Goal: Task Accomplishment & Management: Complete application form

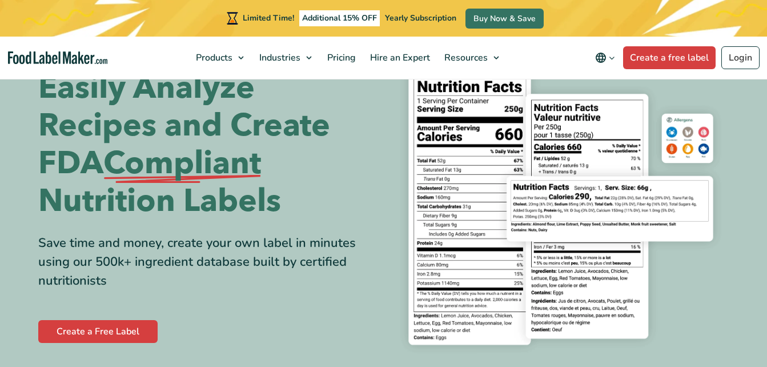
scroll to position [51, 0]
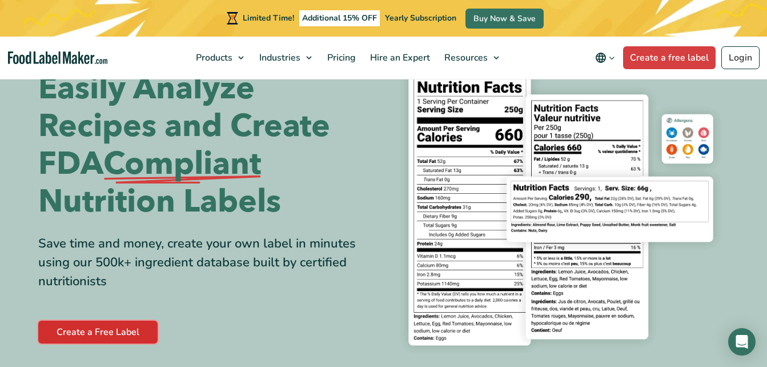
click at [128, 336] on link "Create a Free Label" at bounding box center [97, 332] width 119 height 23
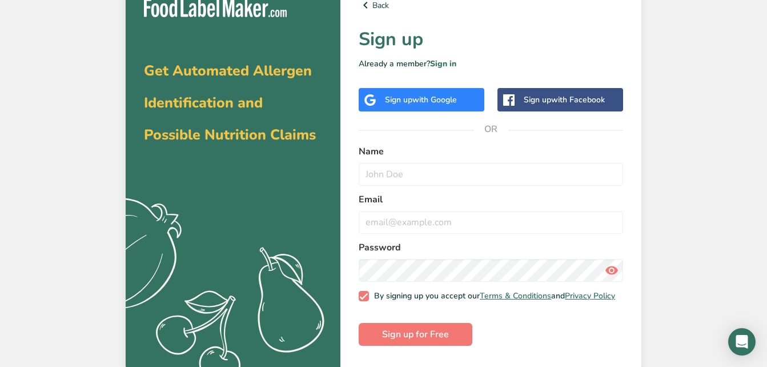
scroll to position [21, 0]
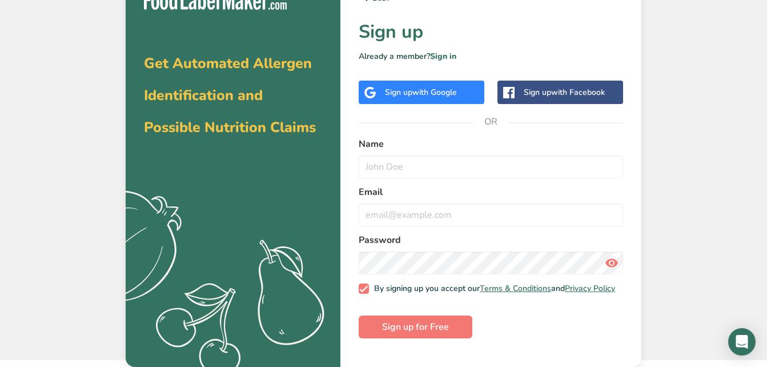
click at [416, 94] on span "with Google" at bounding box center [434, 92] width 45 height 11
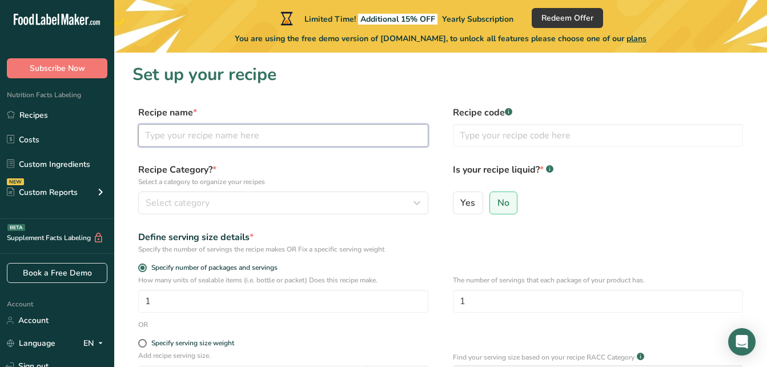
click at [238, 145] on input "text" at bounding box center [283, 135] width 290 height 23
type input "Salsa macha"
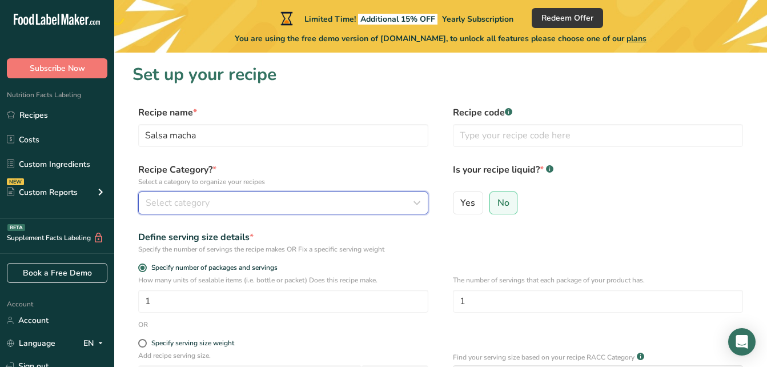
click at [180, 206] on span "Select category" at bounding box center [178, 203] width 64 height 14
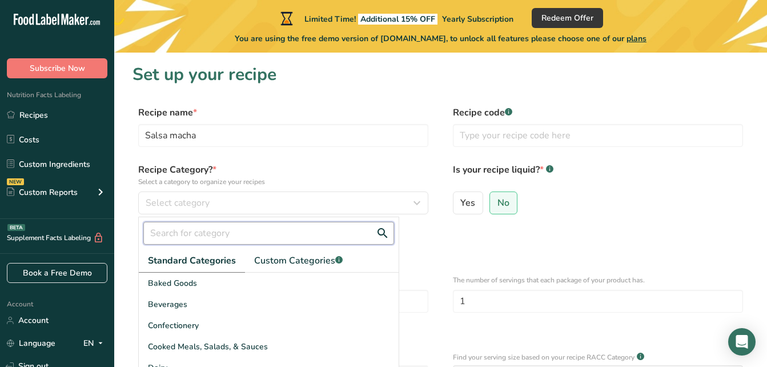
click at [210, 238] on input "text" at bounding box center [268, 233] width 251 height 23
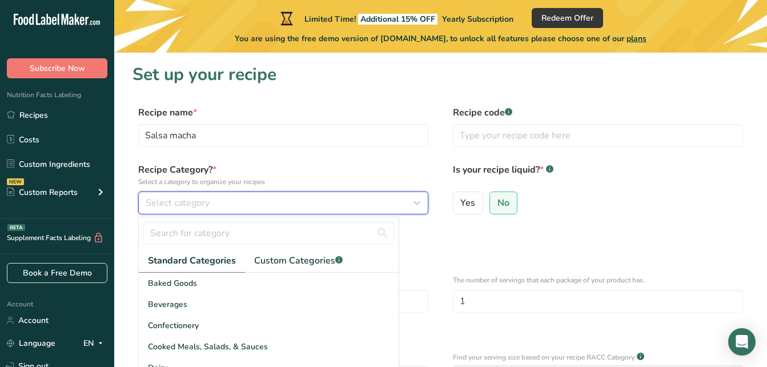
click at [197, 198] on span "Select category" at bounding box center [178, 203] width 64 height 14
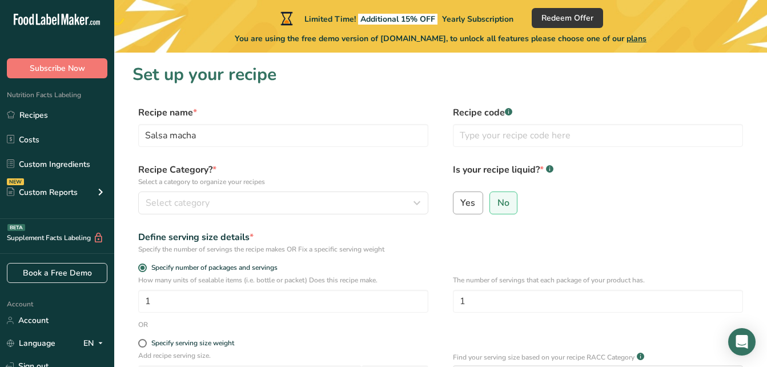
click at [465, 200] on span "Yes" at bounding box center [467, 202] width 15 height 11
click at [461, 200] on input "Yes" at bounding box center [457, 202] width 7 height 7
radio input "true"
radio input "false"
select select "22"
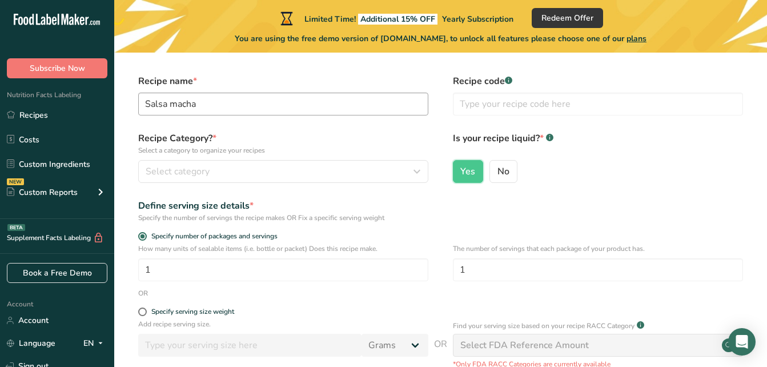
scroll to position [33, 0]
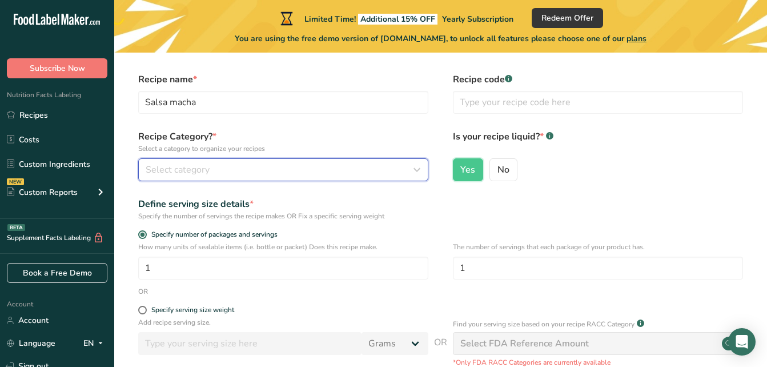
click at [220, 167] on div "Select category" at bounding box center [280, 170] width 269 height 14
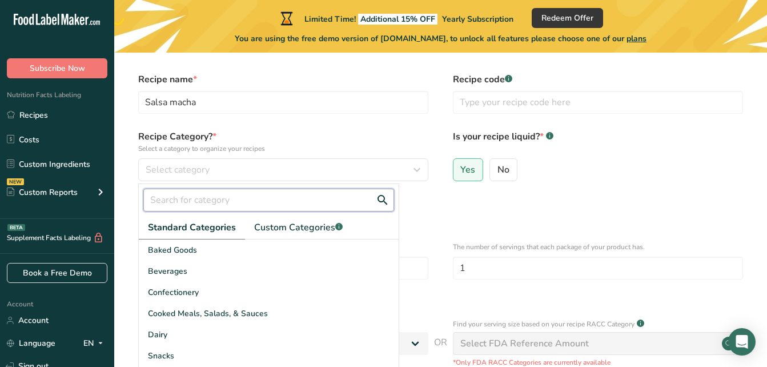
click at [221, 189] on input "text" at bounding box center [268, 200] width 251 height 23
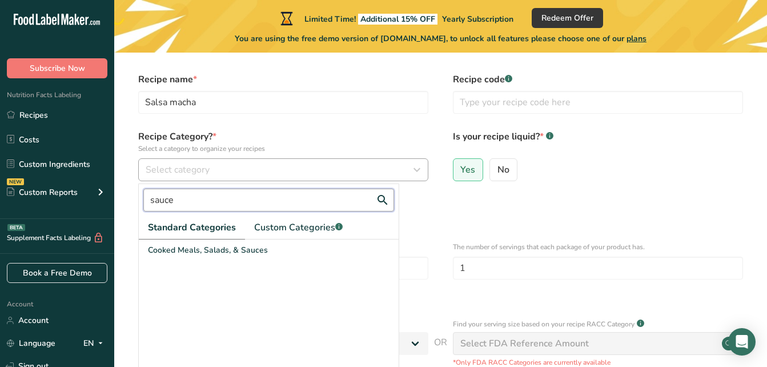
type input "sauce"
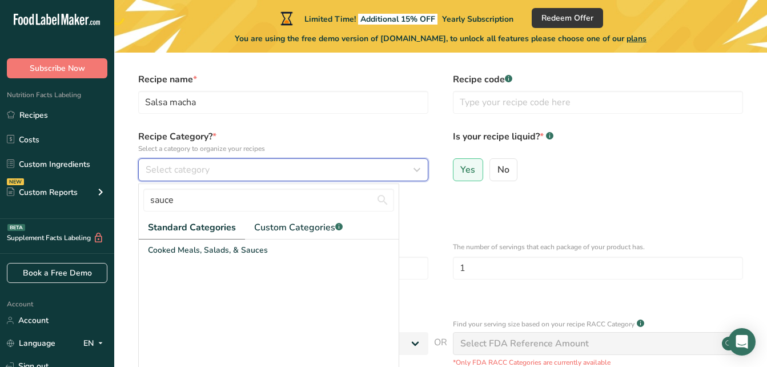
click at [386, 169] on div "Select category" at bounding box center [280, 170] width 269 height 14
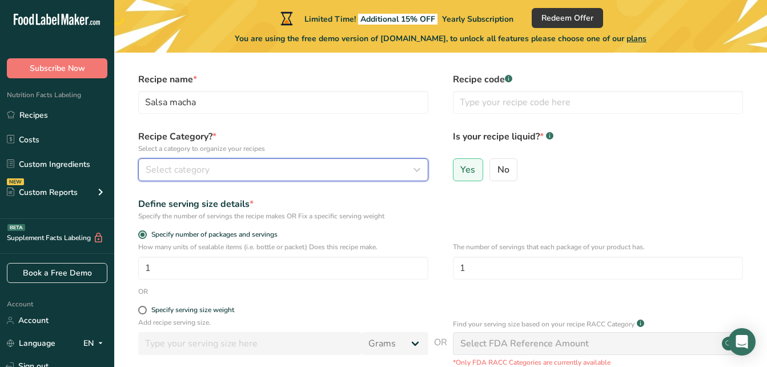
click at [386, 169] on div "Select category" at bounding box center [280, 170] width 269 height 14
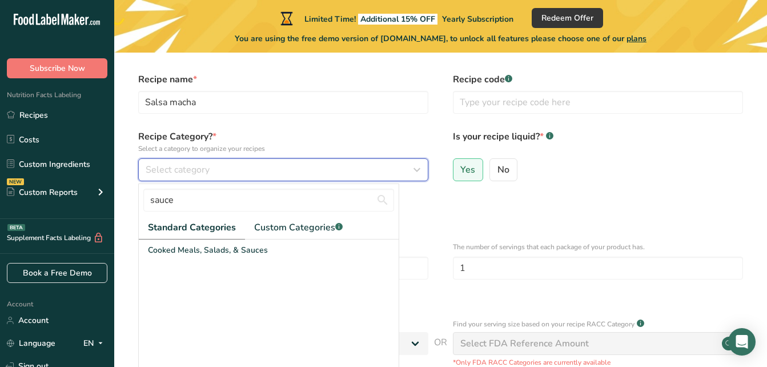
click at [386, 169] on div "Select category" at bounding box center [280, 170] width 269 height 14
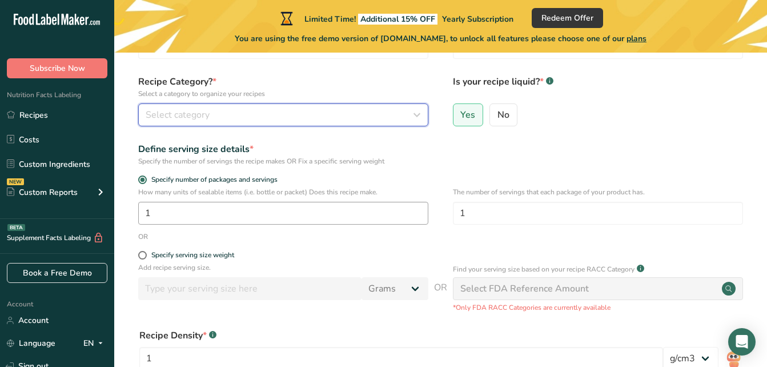
scroll to position [89, 0]
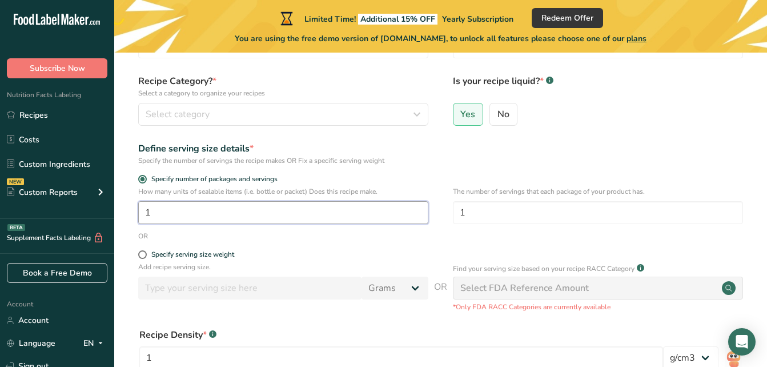
click at [239, 212] on input "1" at bounding box center [283, 212] width 290 height 23
click at [303, 262] on p "Add recipe serving size." at bounding box center [283, 267] width 290 height 10
click at [225, 218] on input "1" at bounding box center [283, 212] width 290 height 23
type input "60"
click at [148, 250] on form "Recipe name * Salsa macha Recipe code .a-a{fill:#347362;}.b-a{fill:#fff;} Recip…" at bounding box center [441, 243] width 616 height 453
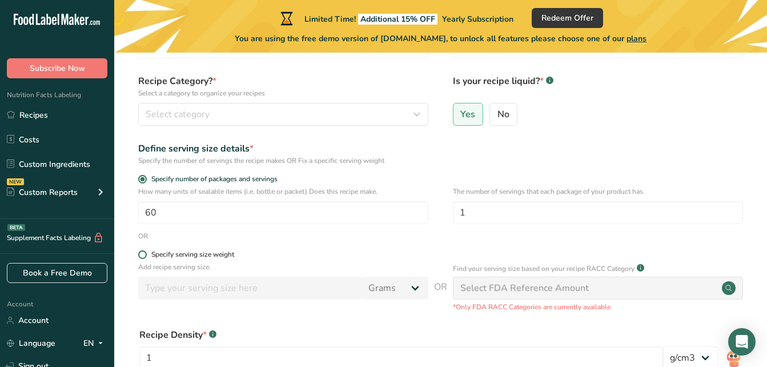
click at [145, 251] on span at bounding box center [142, 254] width 9 height 9
click at [145, 251] on input "Specify serving size weight" at bounding box center [141, 254] width 7 height 7
radio input "true"
radio input "false"
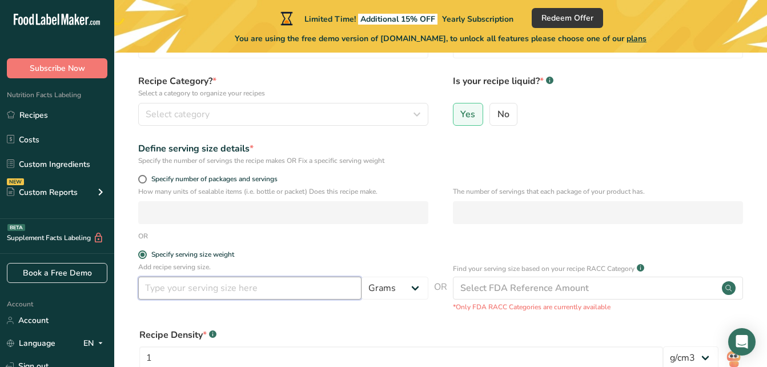
click at [205, 289] on input "number" at bounding box center [249, 288] width 223 height 23
type input "8"
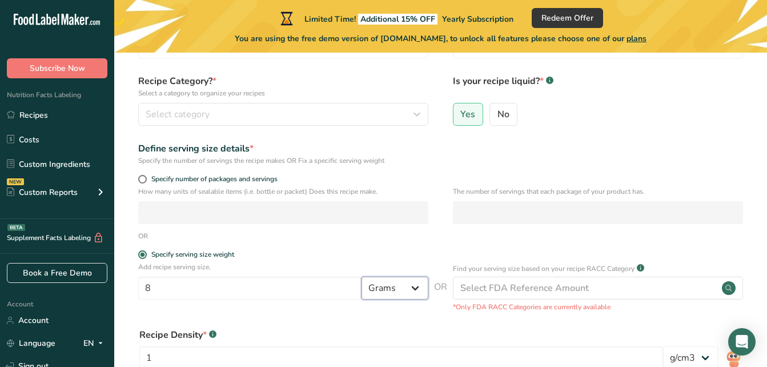
click at [392, 288] on select "Grams kg mg mcg lb oz l mL fl oz tbsp tsp cup qt gallon" at bounding box center [395, 288] width 67 height 23
select select "5"
click at [362, 277] on select "Grams kg mg mcg lb oz l mL fl oz tbsp tsp cup qt gallon" at bounding box center [395, 288] width 67 height 23
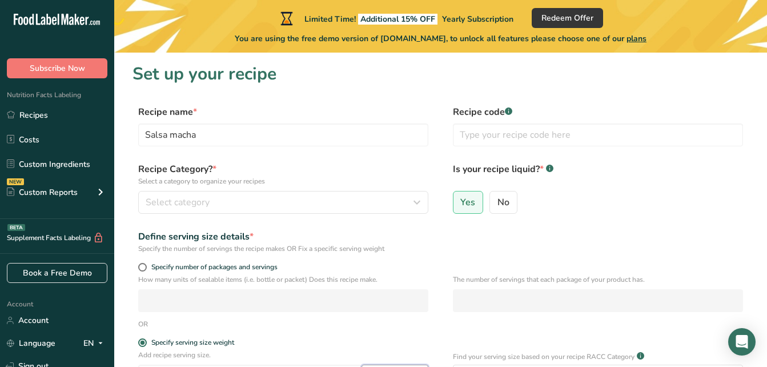
scroll to position [0, 0]
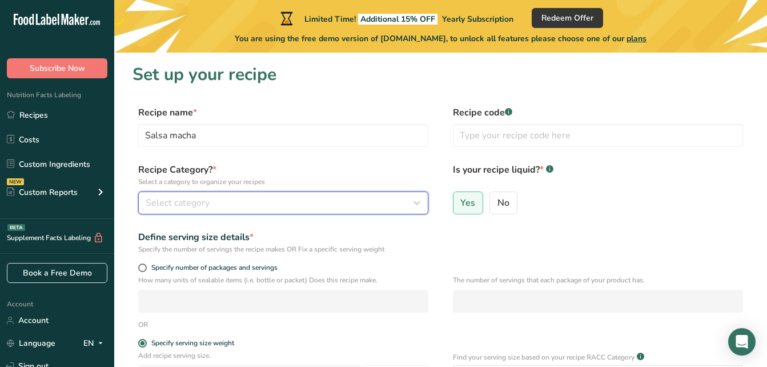
click at [398, 202] on div "Select category" at bounding box center [280, 203] width 269 height 14
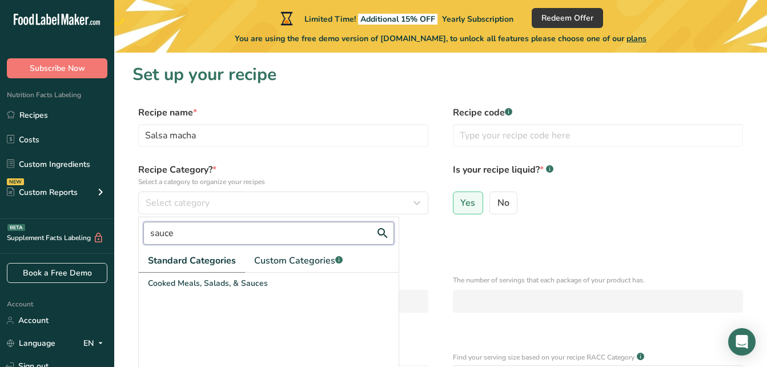
click at [176, 237] on input "sauce" at bounding box center [268, 233] width 251 height 23
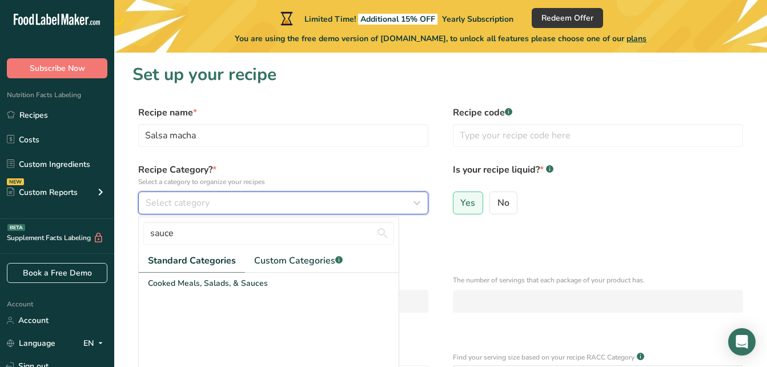
click at [330, 201] on div "Select category" at bounding box center [280, 203] width 269 height 14
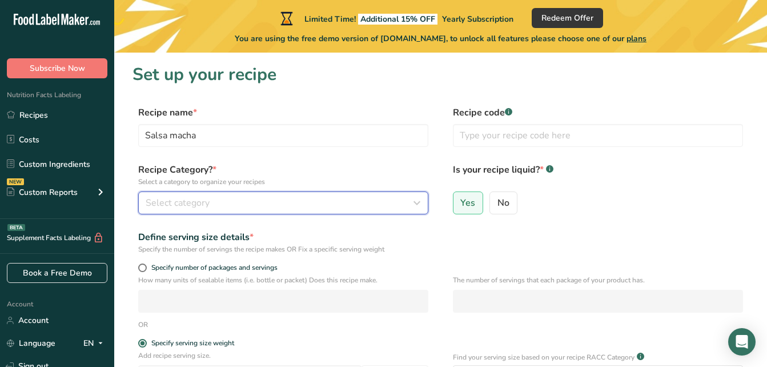
click at [329, 201] on div "Select category" at bounding box center [280, 203] width 269 height 14
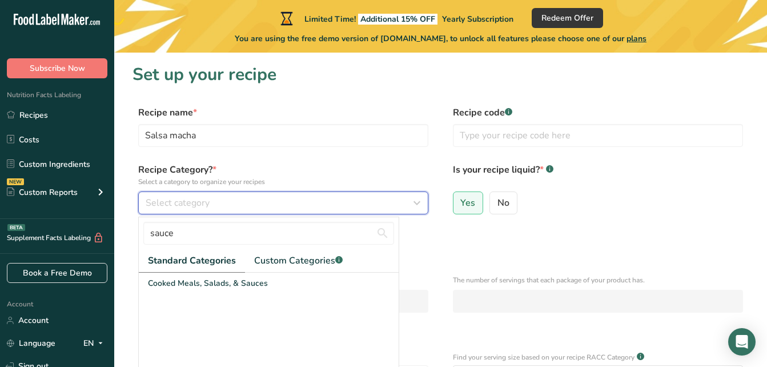
click at [417, 205] on icon "button" at bounding box center [417, 203] width 14 height 21
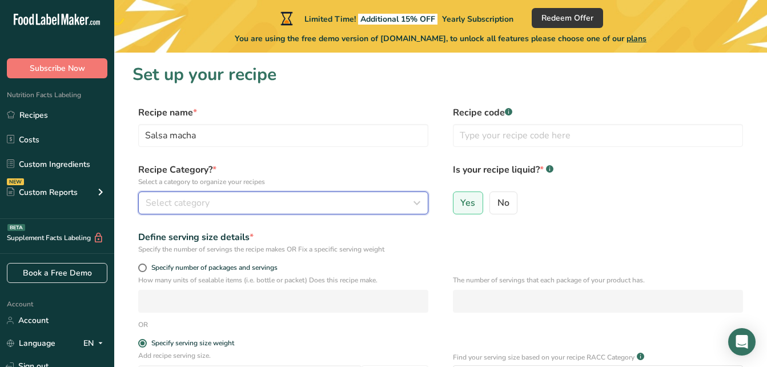
click at [417, 205] on icon "button" at bounding box center [417, 203] width 14 height 21
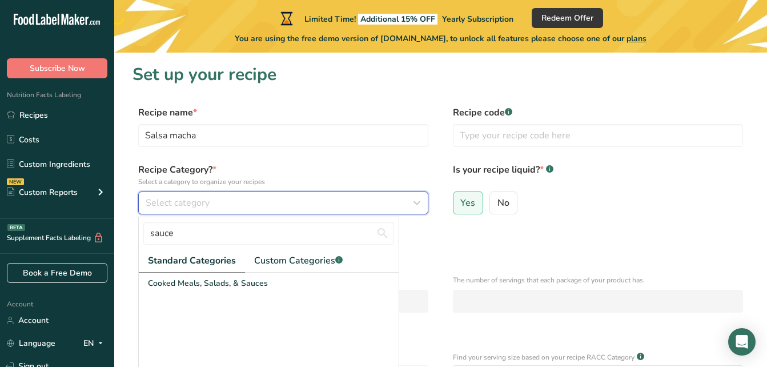
click at [417, 205] on icon "button" at bounding box center [417, 203] width 14 height 21
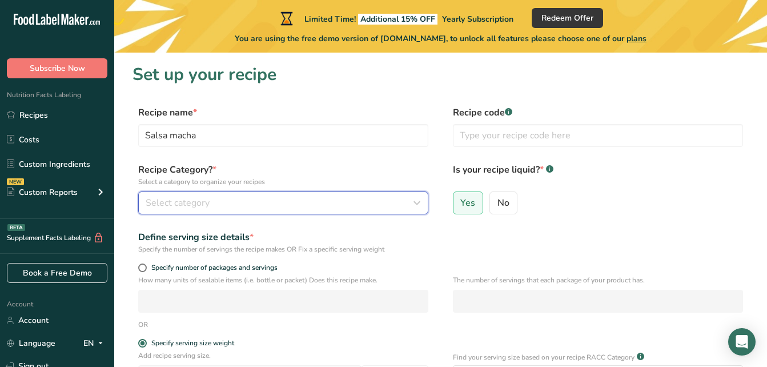
click at [417, 205] on icon "button" at bounding box center [417, 203] width 14 height 21
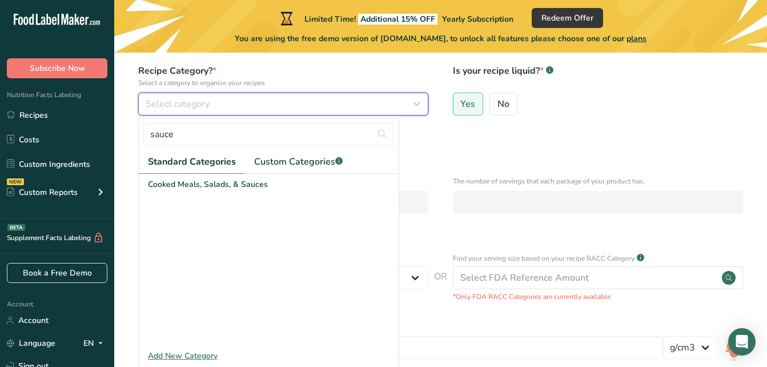
scroll to position [99, 0]
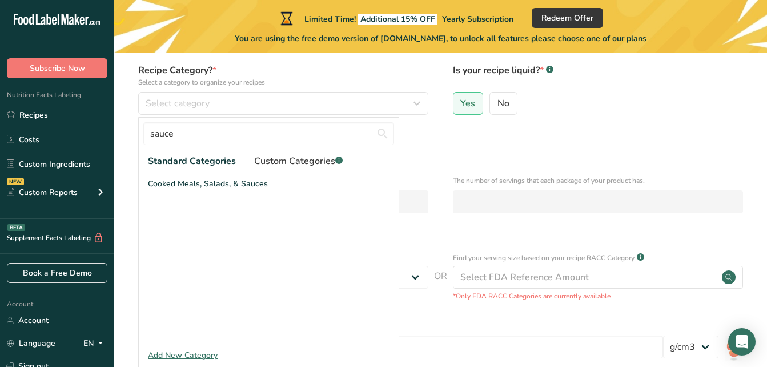
click at [307, 162] on span "Custom Categories .a-a{fill:#347362;}.b-a{fill:#fff;}" at bounding box center [298, 161] width 89 height 14
click at [200, 151] on link "Standard Categories" at bounding box center [191, 161] width 105 height 23
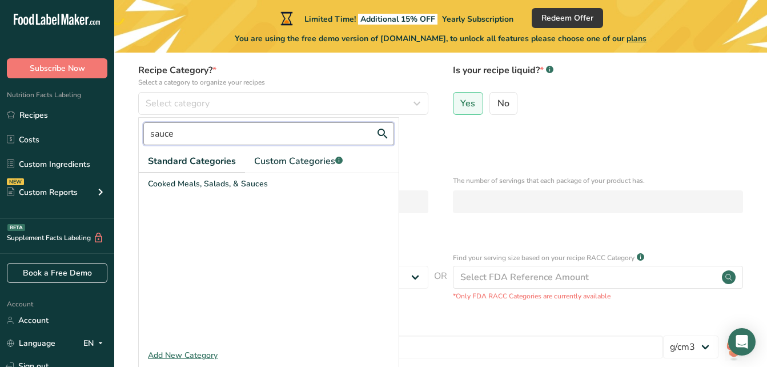
click at [153, 133] on input "sauce" at bounding box center [268, 133] width 251 height 23
click at [149, 135] on input "sauce" at bounding box center [268, 133] width 251 height 23
click at [193, 138] on input "oily sauce" at bounding box center [268, 133] width 251 height 23
type input "oily sauce"
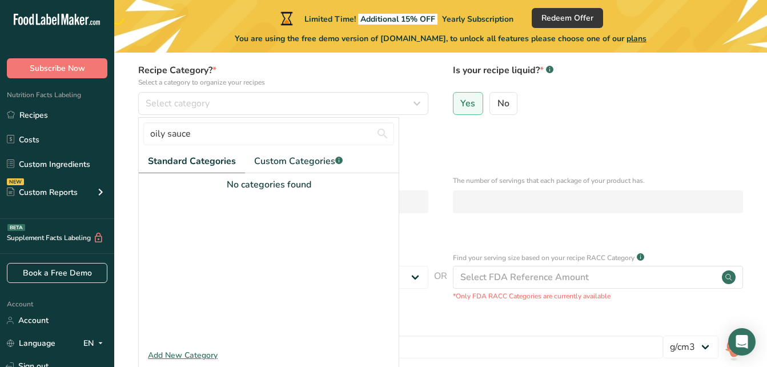
click at [415, 185] on p "How many units of sealable items (i.e. bottle or packet) Does this recipe make." at bounding box center [283, 180] width 290 height 10
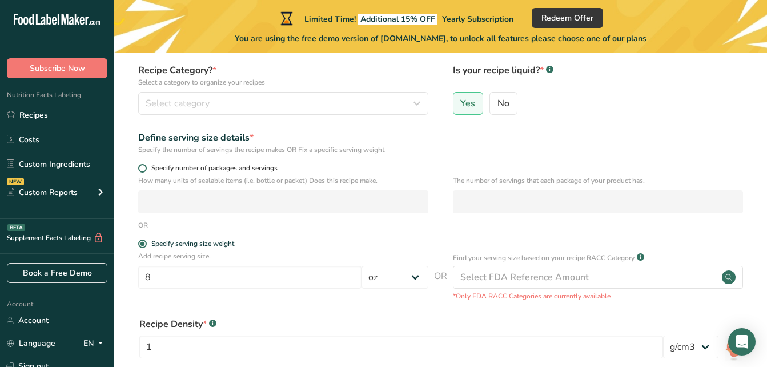
click at [146, 165] on label "Specify number of packages and servings" at bounding box center [283, 168] width 290 height 9
click at [146, 165] on input "Specify number of packages and servings" at bounding box center [141, 168] width 7 height 7
radio input "true"
radio input "false"
select select "0"
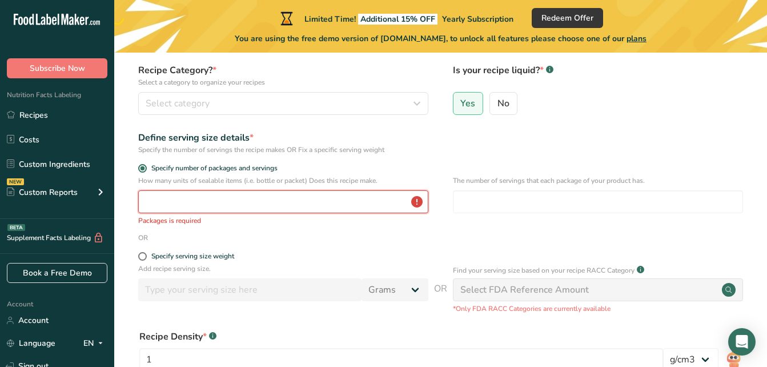
click at [247, 207] on input "number" at bounding box center [283, 201] width 290 height 23
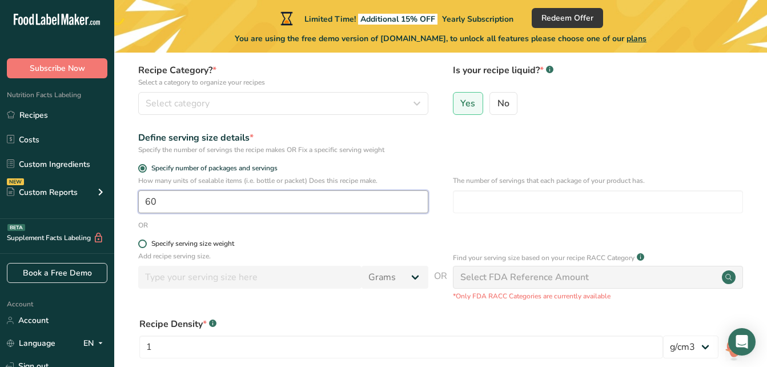
type input "60"
click at [140, 247] on span at bounding box center [142, 243] width 9 height 9
click at [140, 247] on input "Specify serving size weight" at bounding box center [141, 243] width 7 height 7
radio input "true"
radio input "false"
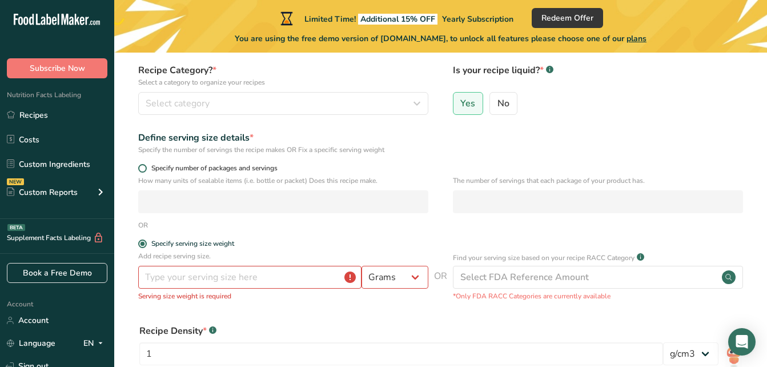
click at [143, 165] on span at bounding box center [142, 168] width 9 height 9
click at [143, 165] on input "Specify number of packages and servings" at bounding box center [141, 168] width 7 height 7
radio input "true"
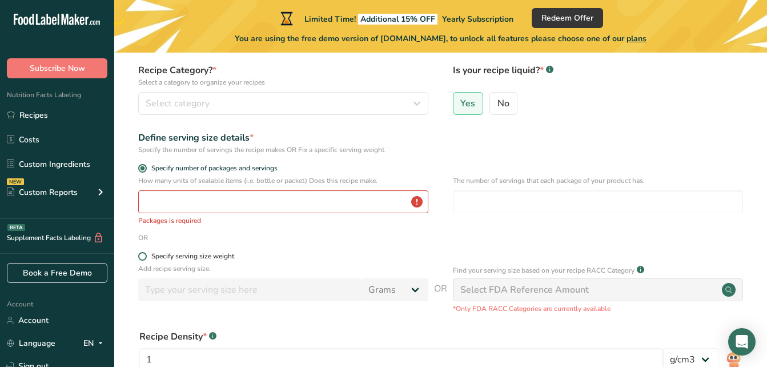
click at [149, 253] on span "Specify serving size weight" at bounding box center [190, 256] width 87 height 9
click at [146, 253] on input "Specify serving size weight" at bounding box center [141, 256] width 7 height 7
radio input "true"
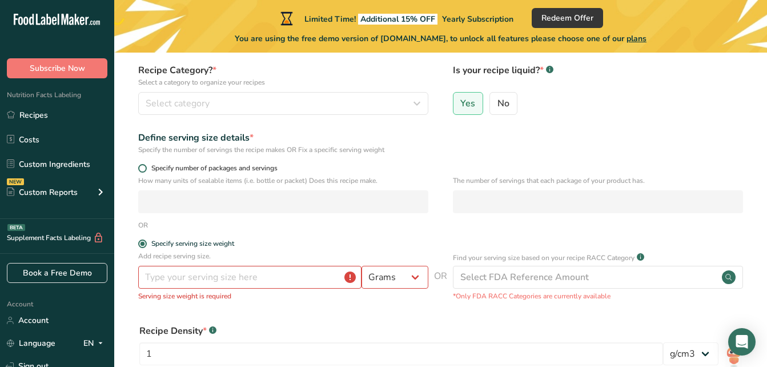
click at [143, 165] on span at bounding box center [142, 168] width 9 height 9
click at [143, 165] on input "Specify number of packages and servings" at bounding box center [141, 168] width 7 height 7
radio input "true"
radio input "false"
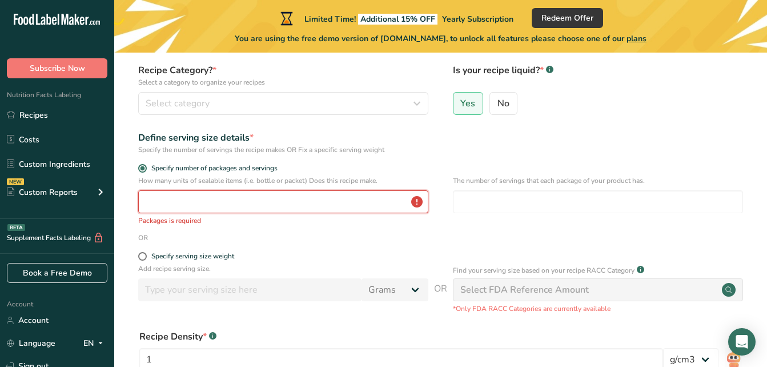
click at [186, 208] on input "number" at bounding box center [283, 201] width 290 height 23
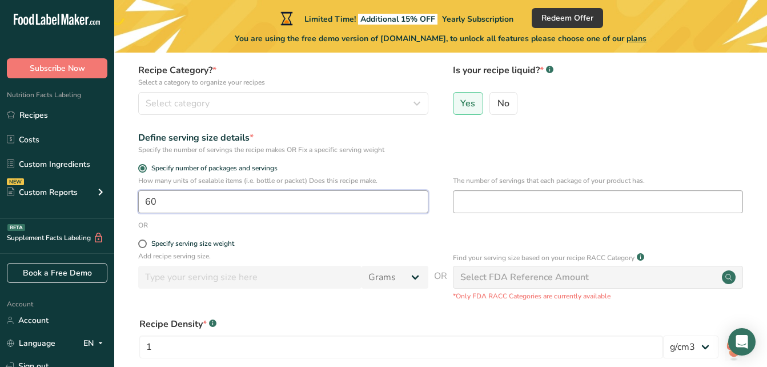
type input "60"
click at [592, 202] on input "number" at bounding box center [598, 201] width 290 height 23
type input "10"
click at [546, 137] on div "Define serving size details * Specify the number of servings the recipe makes O…" at bounding box center [441, 143] width 616 height 24
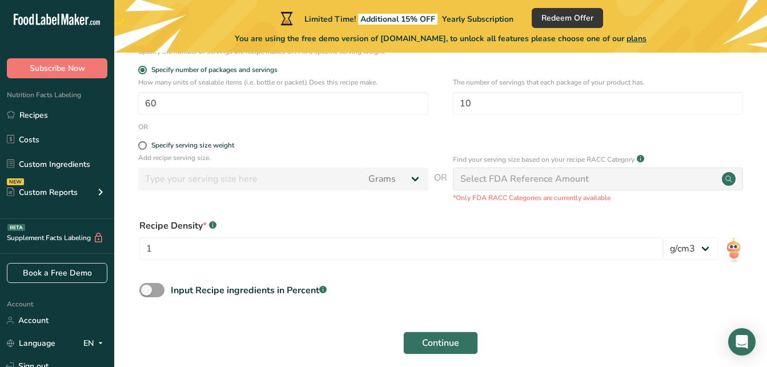
scroll to position [198, 0]
click at [494, 186] on div "Select FDA Reference Amount" at bounding box center [598, 178] width 290 height 23
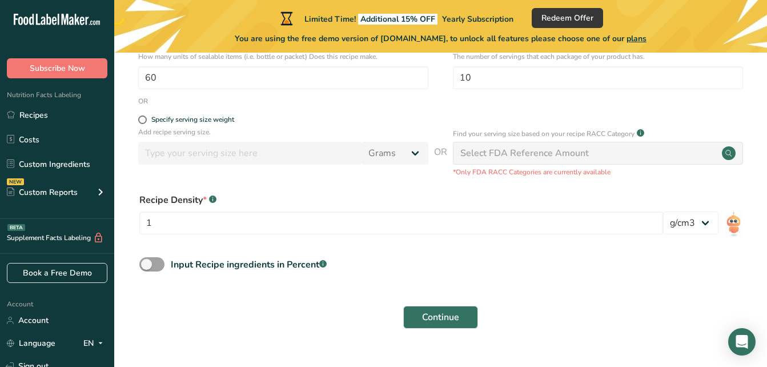
scroll to position [224, 0]
click at [160, 259] on span at bounding box center [151, 264] width 25 height 14
click at [147, 260] on input "Input Recipe ingredients in Percent .a-a{fill:#347362;}.b-a{fill:#fff;}" at bounding box center [142, 263] width 7 height 7
checkbox input "true"
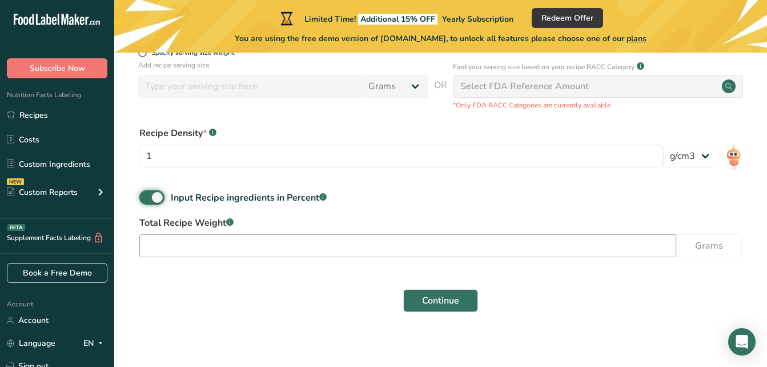
scroll to position [290, 0]
click at [629, 250] on input "number" at bounding box center [407, 246] width 537 height 23
type input "8"
click at [625, 251] on input "8" at bounding box center [407, 246] width 537 height 23
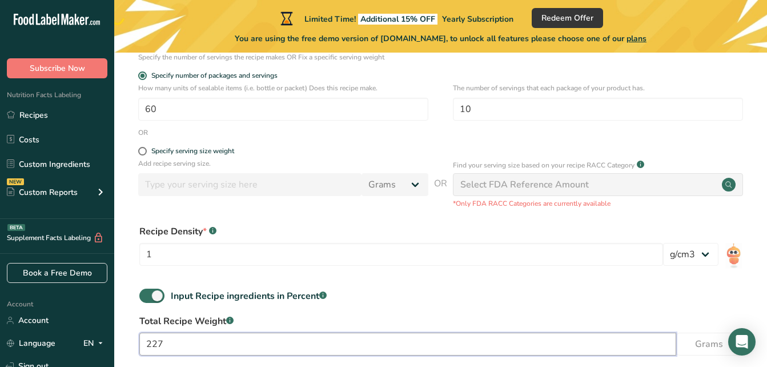
scroll to position [297, 0]
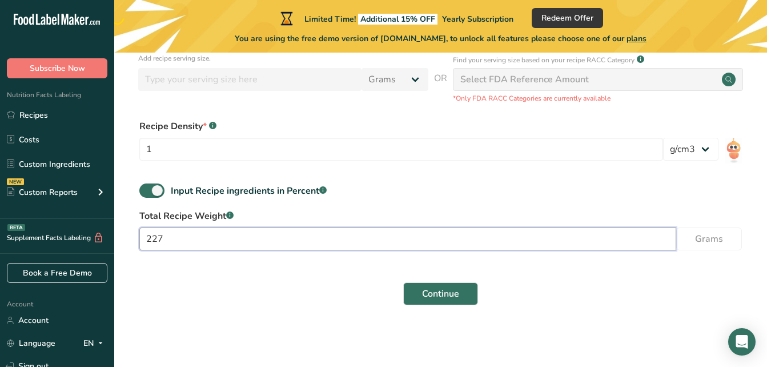
type input "227"
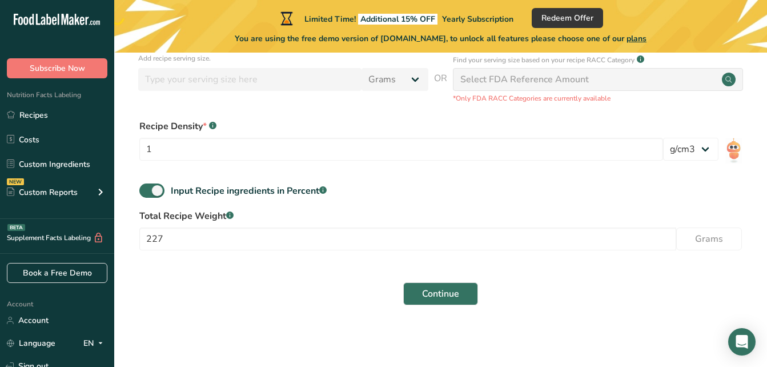
click at [676, 253] on div "Total Recipe Weight .a-a{fill:#347362;}.b-a{fill:#fff;} 227 Grams" at bounding box center [441, 233] width 616 height 48
click at [418, 289] on button "Continue" at bounding box center [440, 293] width 75 height 23
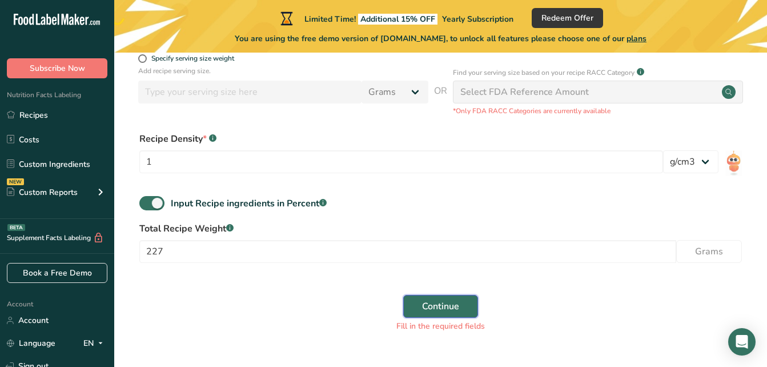
scroll to position [310, 0]
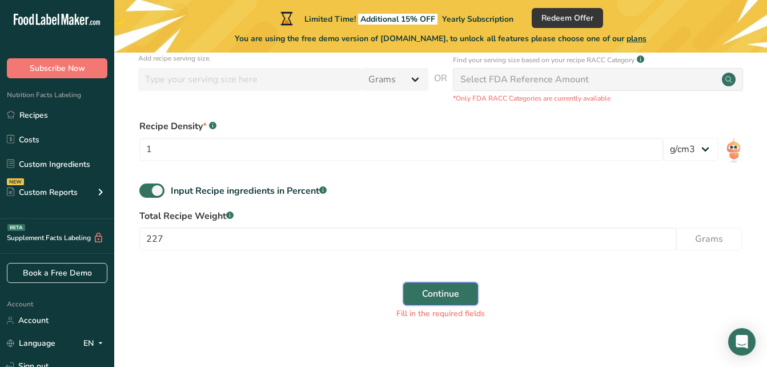
click at [460, 298] on button "Continue" at bounding box center [440, 293] width 75 height 23
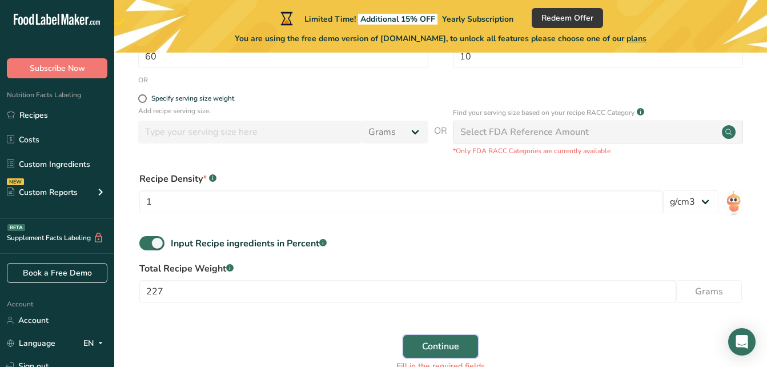
scroll to position [235, 0]
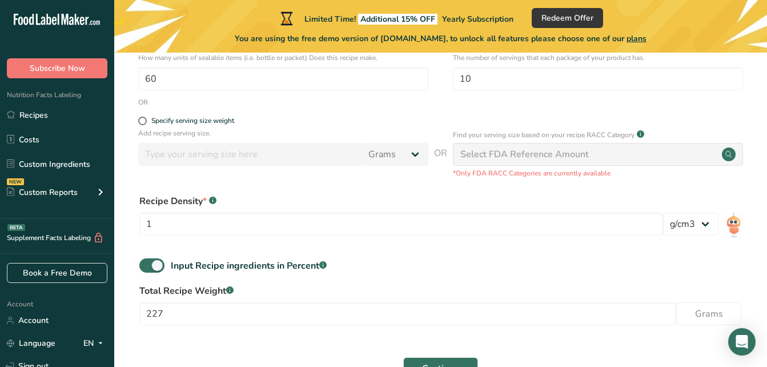
click at [555, 150] on div "Select FDA Reference Amount" at bounding box center [524, 154] width 129 height 14
drag, startPoint x: 555, startPoint y: 150, endPoint x: 664, endPoint y: 154, distance: 109.8
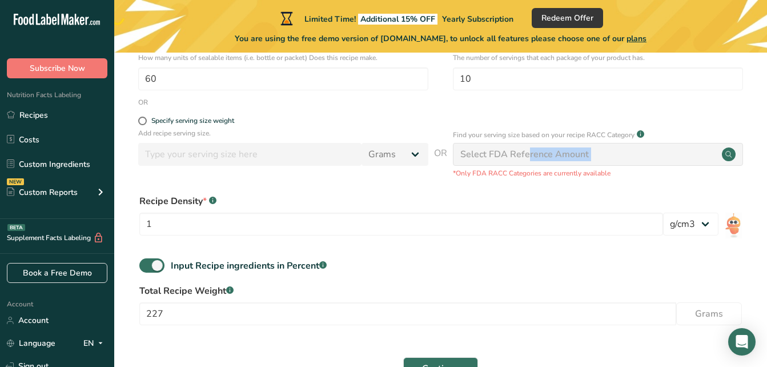
click at [664, 154] on div "Select FDA Reference Amount" at bounding box center [598, 154] width 290 height 23
click at [728, 155] on circle at bounding box center [729, 154] width 14 height 14
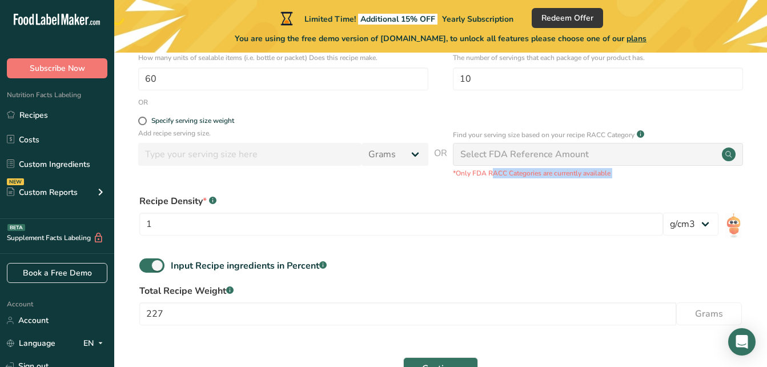
click at [728, 155] on circle at bounding box center [729, 154] width 14 height 14
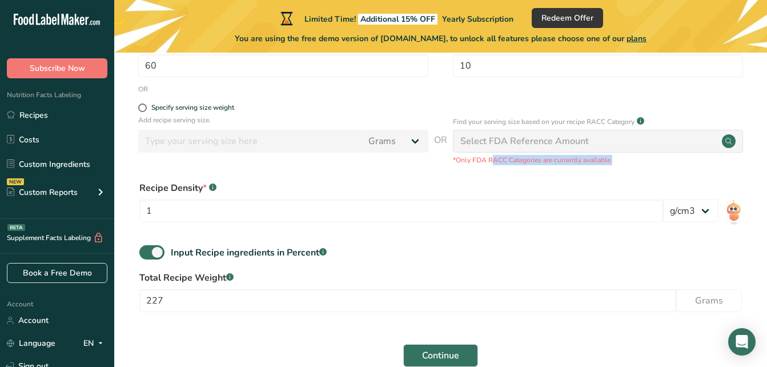
scroll to position [251, 0]
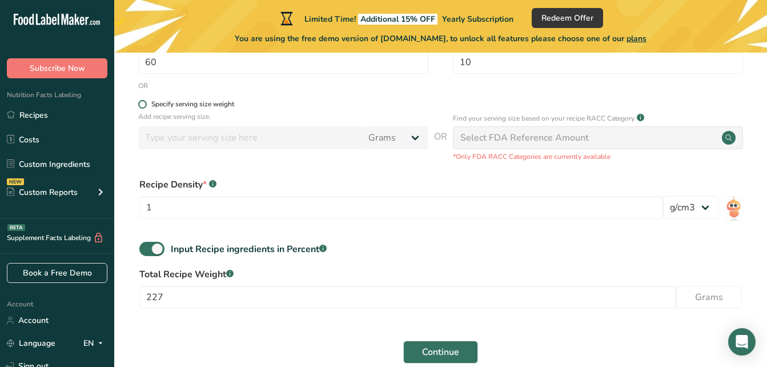
click at [142, 105] on span at bounding box center [142, 104] width 9 height 9
click at [142, 105] on input "Specify serving size weight" at bounding box center [141, 104] width 7 height 7
radio input "true"
radio input "false"
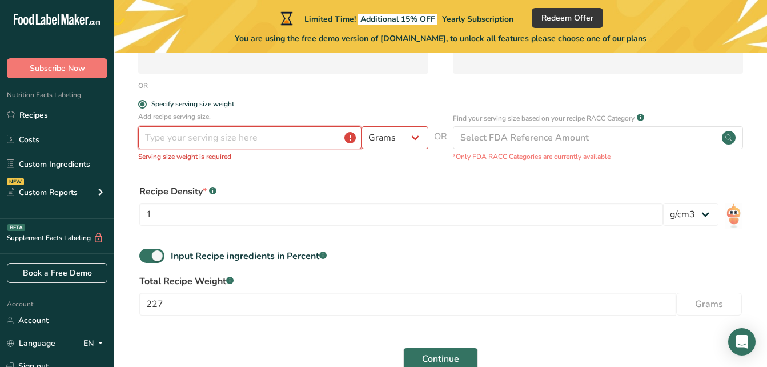
click at [267, 142] on input "number" at bounding box center [249, 137] width 223 height 23
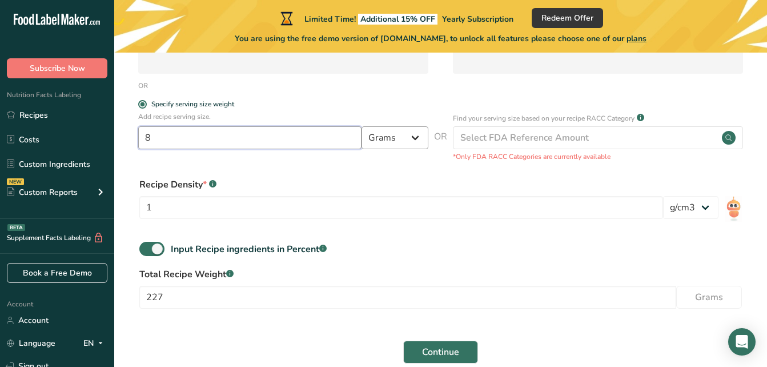
type input "8"
click at [414, 137] on select "Grams kg mg mcg lb oz l mL fl oz tbsp tsp cup qt gallon" at bounding box center [395, 137] width 67 height 23
select select "5"
click at [362, 126] on select "Grams kg mg mcg lb oz l mL fl oz tbsp tsp cup qt gallon" at bounding box center [395, 137] width 67 height 23
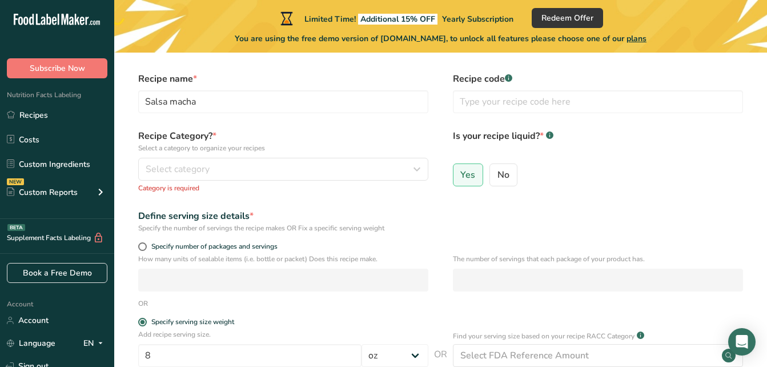
scroll to position [18, 0]
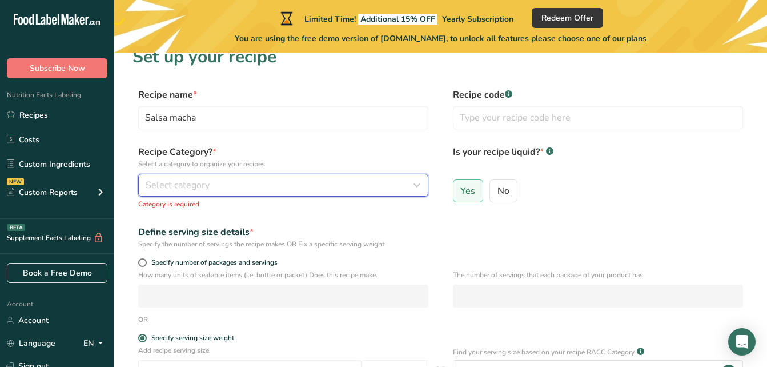
click at [387, 186] on div "Select category" at bounding box center [280, 185] width 269 height 14
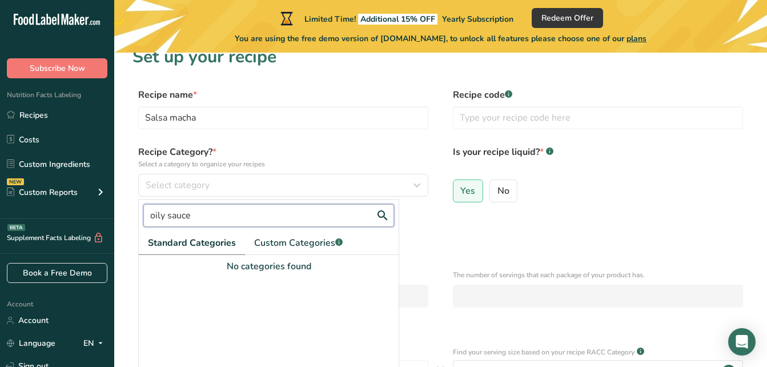
click at [242, 215] on input "oily sauce" at bounding box center [268, 215] width 251 height 23
click at [320, 215] on input "oily sauce" at bounding box center [268, 215] width 251 height 23
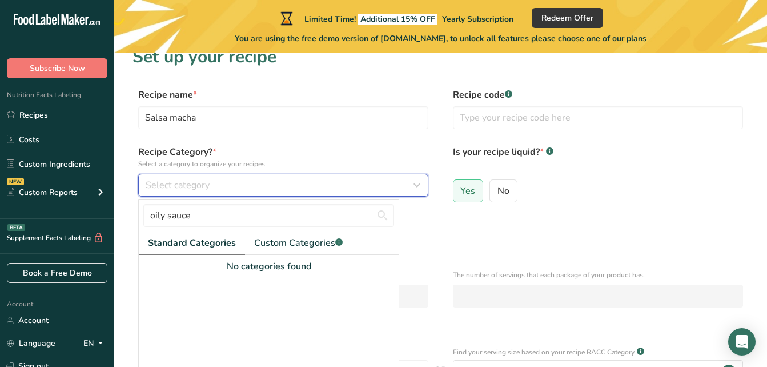
click at [246, 179] on div "Select category" at bounding box center [280, 185] width 269 height 14
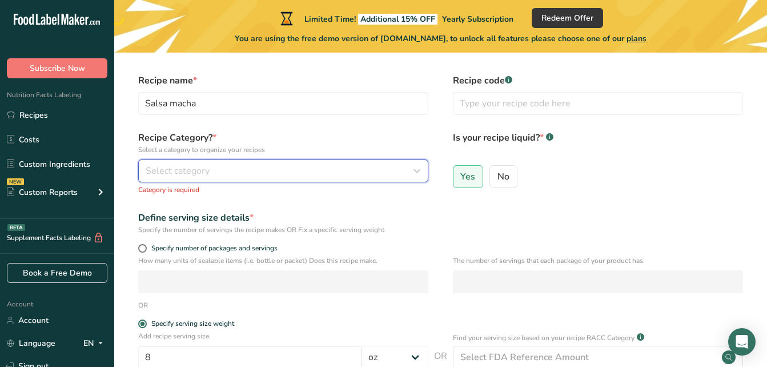
scroll to position [0, 0]
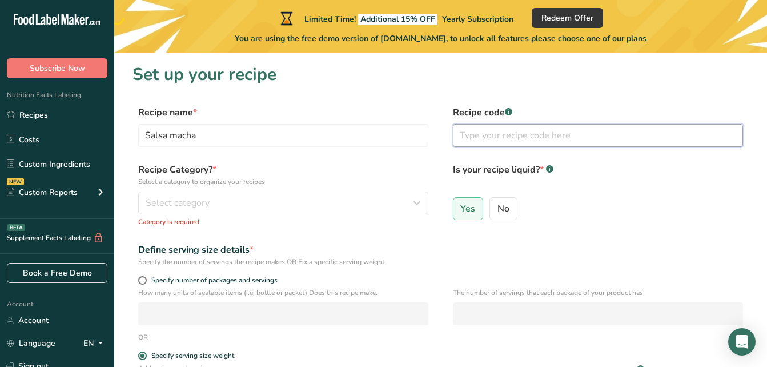
click at [549, 134] on input "text" at bounding box center [598, 135] width 290 height 23
type input "[PERSON_NAME]"
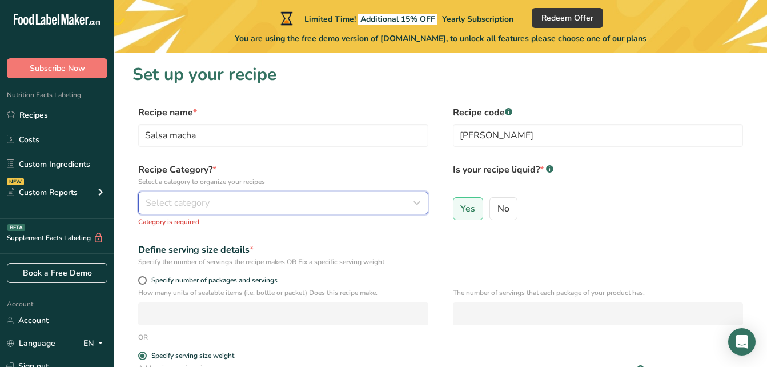
click at [283, 202] on div "Select category" at bounding box center [280, 203] width 269 height 14
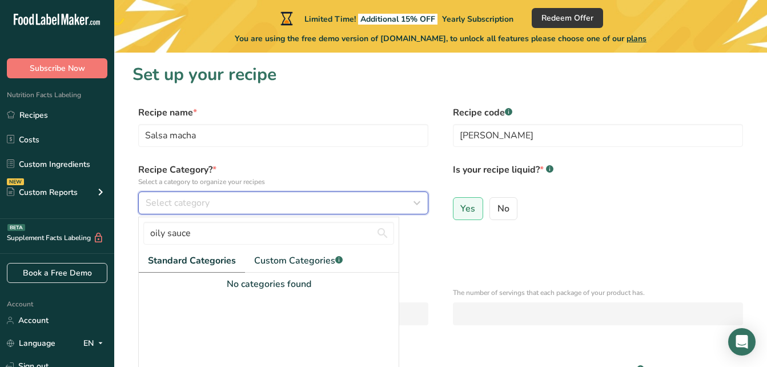
click at [283, 202] on div "Select category" at bounding box center [280, 203] width 269 height 14
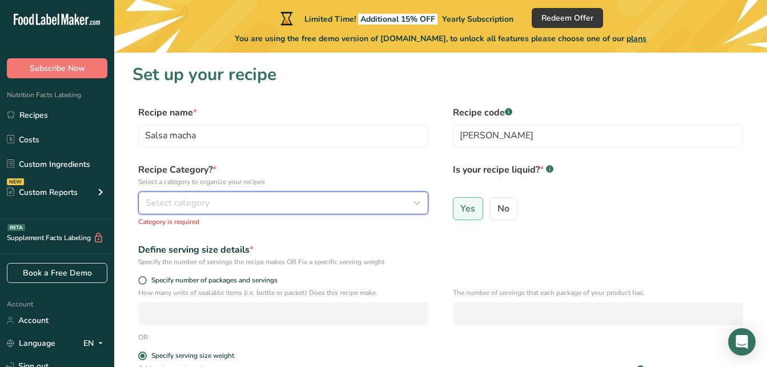
click at [283, 202] on div "Select category" at bounding box center [280, 203] width 269 height 14
click at [190, 198] on span "Select category" at bounding box center [178, 203] width 64 height 14
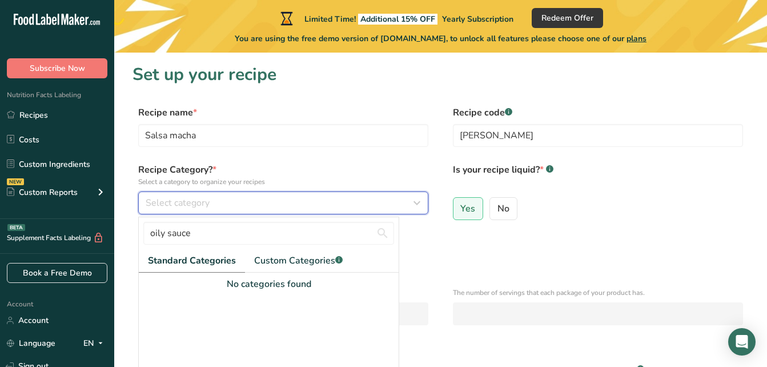
click at [190, 198] on span "Select category" at bounding box center [178, 203] width 64 height 14
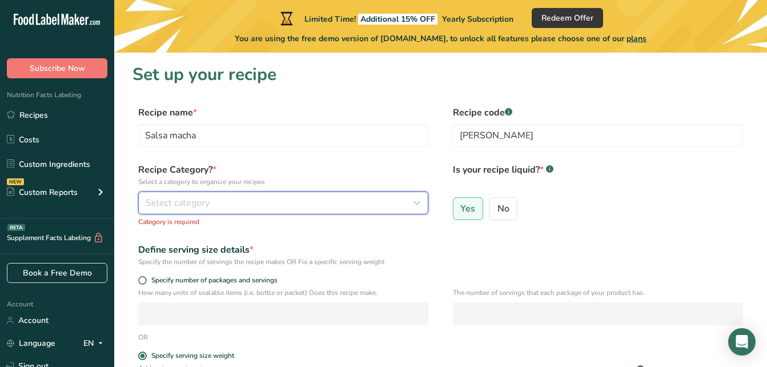
click at [175, 205] on span "Select category" at bounding box center [178, 203] width 64 height 14
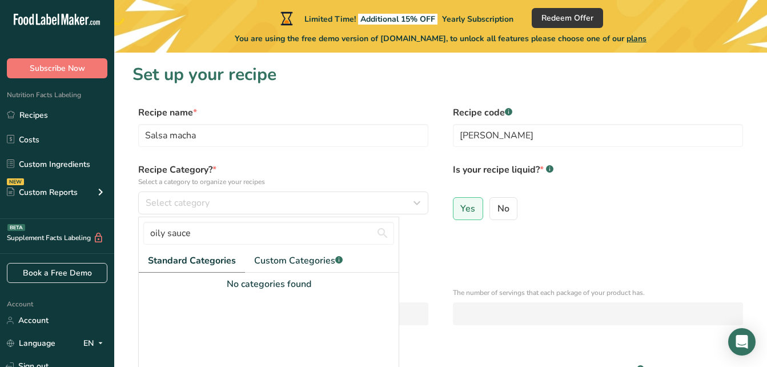
click at [170, 189] on div "Recipe Category? * Select a category to organize your recipes Select category o…" at bounding box center [283, 195] width 290 height 64
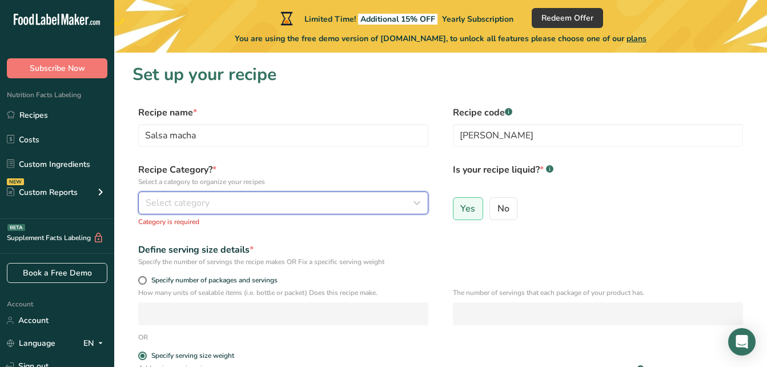
click at [157, 193] on button "Select category" at bounding box center [283, 202] width 290 height 23
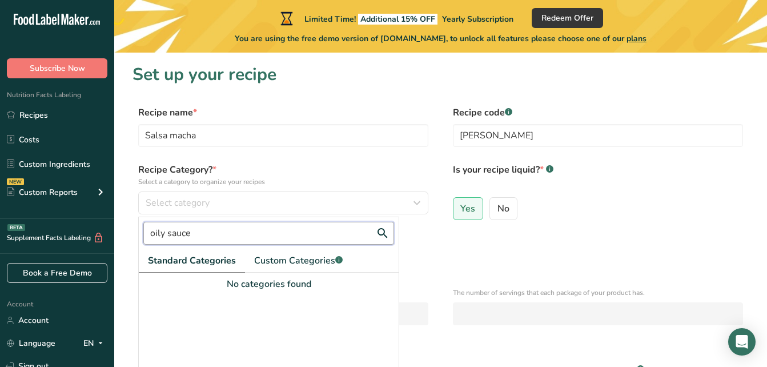
click at [177, 230] on input "oily sauce" at bounding box center [268, 233] width 251 height 23
click at [163, 235] on input "oily sauce" at bounding box center [268, 233] width 251 height 23
click at [163, 233] on input "oily sauce" at bounding box center [268, 233] width 251 height 23
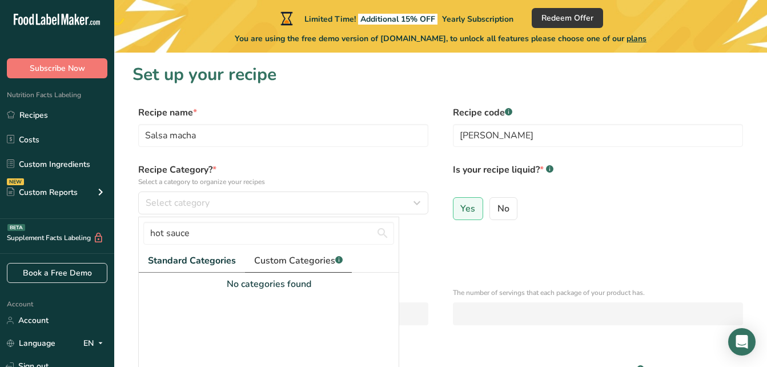
click at [271, 267] on link "Custom Categories .a-a{fill:#347362;}.b-a{fill:#fff;}" at bounding box center [298, 260] width 107 height 23
click at [273, 260] on span "Custom Categories .a-a{fill:#347362;}.b-a{fill:#fff;}" at bounding box center [297, 261] width 89 height 14
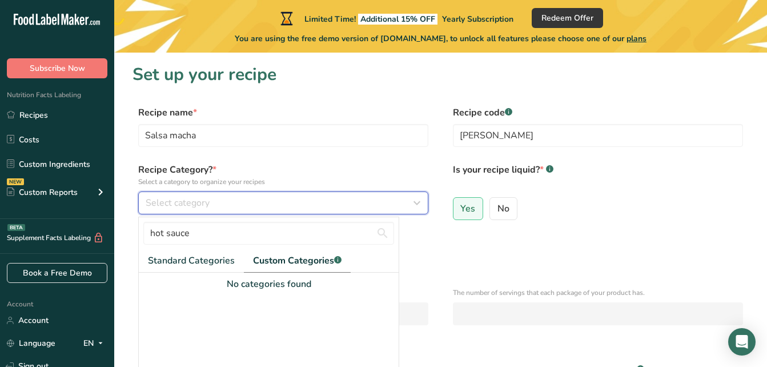
click at [218, 199] on div "Select category" at bounding box center [280, 203] width 269 height 14
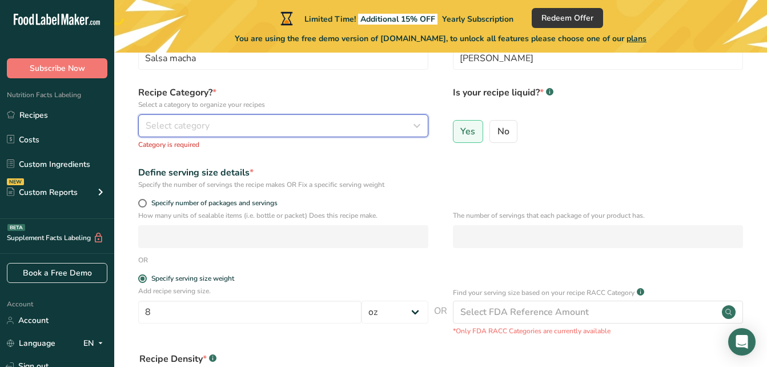
scroll to position [79, 0]
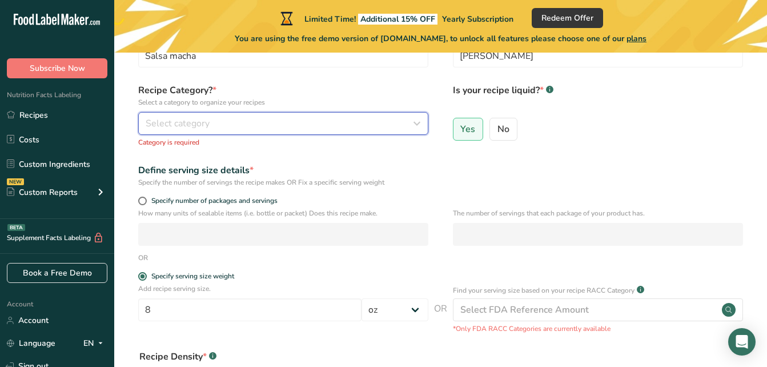
click at [198, 122] on span "Select category" at bounding box center [178, 124] width 64 height 14
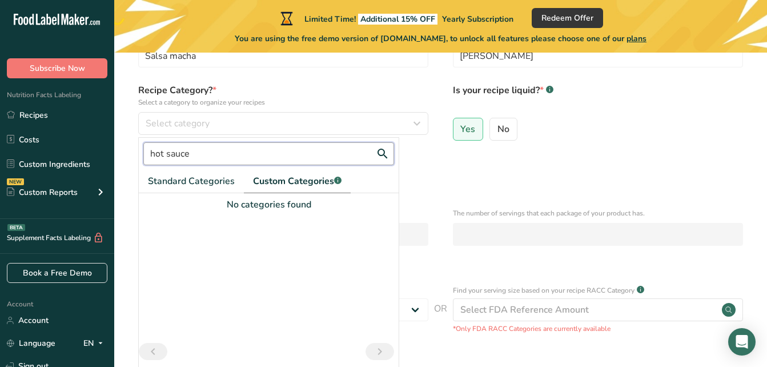
click at [193, 157] on input "hot sauce" at bounding box center [268, 153] width 251 height 23
type input "h"
type input "sauce"
click at [203, 182] on span "Standard Categories" at bounding box center [191, 181] width 87 height 14
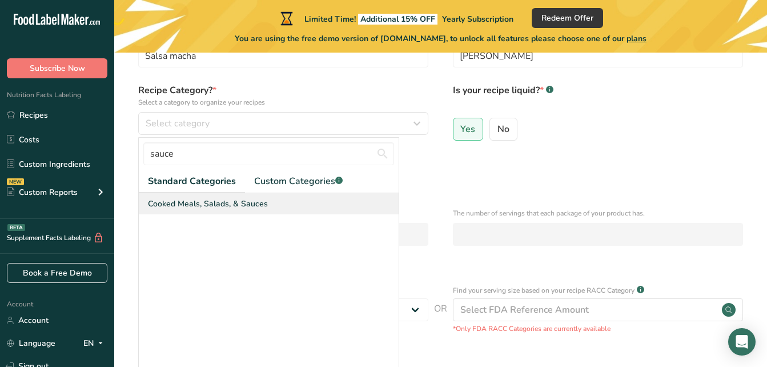
click at [207, 206] on span "Cooked Meals, Salads, & Sauces" at bounding box center [208, 204] width 120 height 12
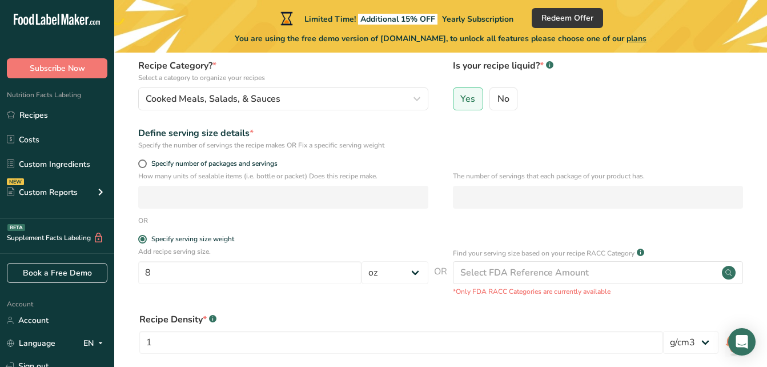
scroll to position [105, 0]
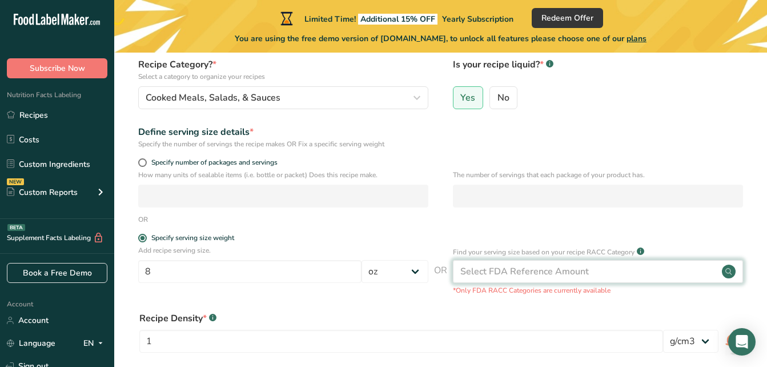
click at [513, 265] on div "Select FDA Reference Amount" at bounding box center [524, 272] width 129 height 14
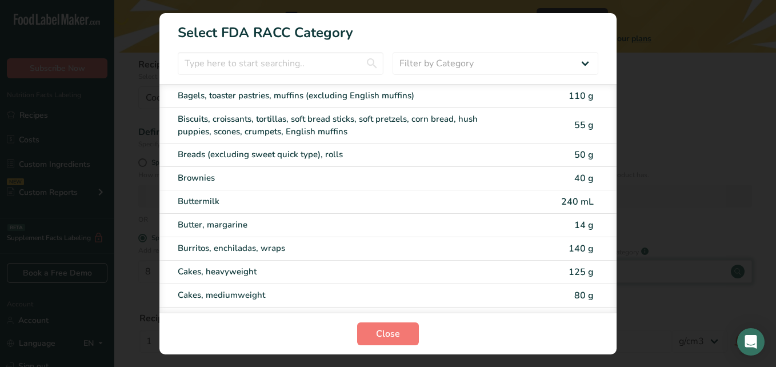
click at [513, 265] on div "Cakes, heavyweight 125 g" at bounding box center [387, 272] width 457 height 23
type input "125"
select select "0"
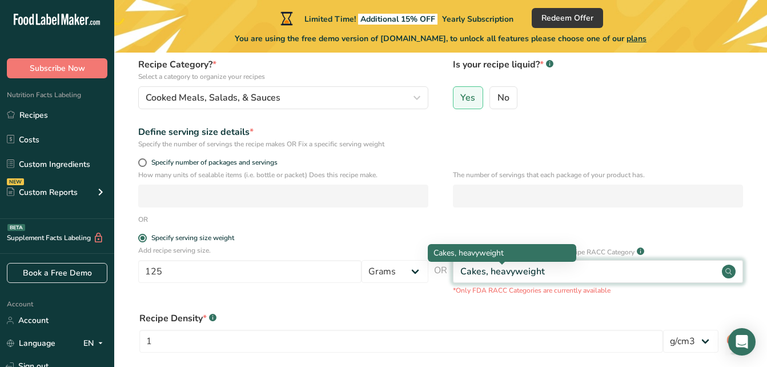
click at [513, 265] on div "Cakes, heavyweight" at bounding box center [502, 272] width 85 height 14
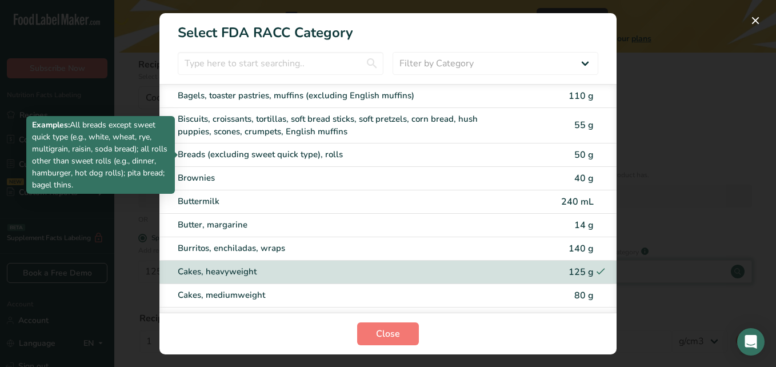
click at [347, 151] on div "Breads (excluding sweet quick type), rolls" at bounding box center [340, 154] width 325 height 13
type input "50"
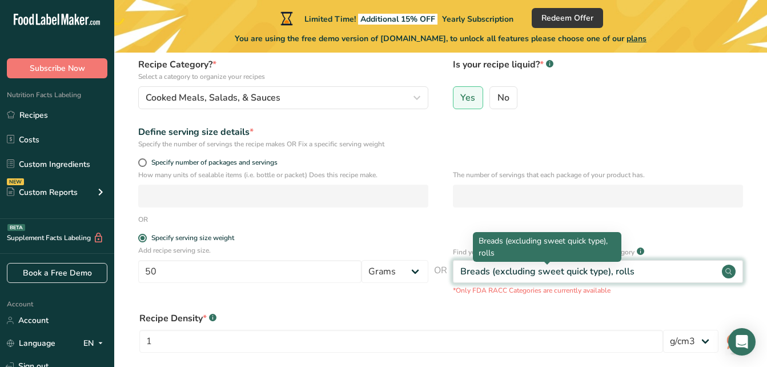
click at [534, 269] on div "Breads (excluding sweet quick type), rolls" at bounding box center [547, 272] width 174 height 14
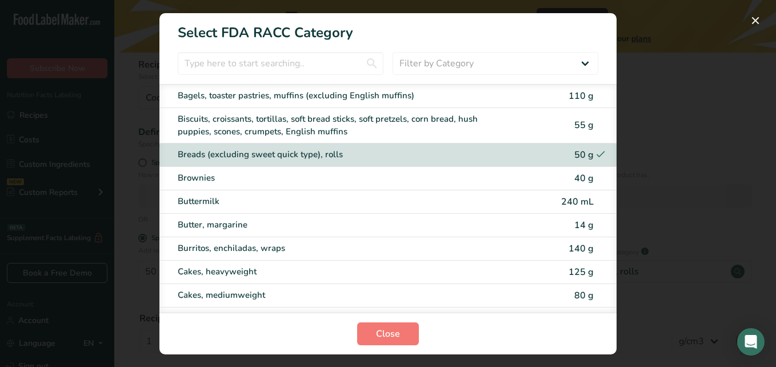
click at [685, 215] on div "RACC Category Selection Modal" at bounding box center [388, 183] width 776 height 367
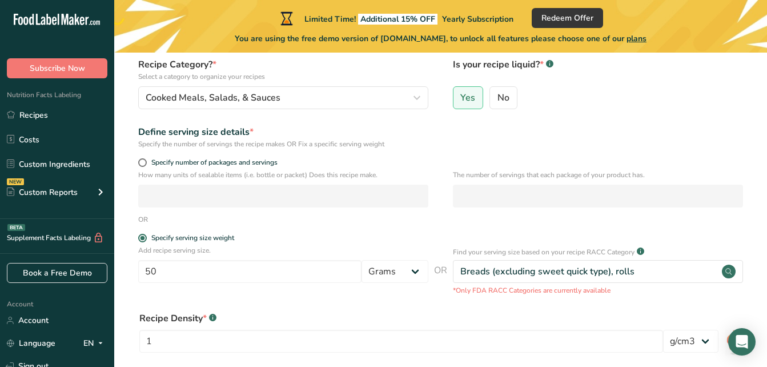
drag, startPoint x: 636, startPoint y: 249, endPoint x: 454, endPoint y: 253, distance: 182.3
click at [454, 253] on p "Find your serving size based on your recipe RACC Category" at bounding box center [544, 252] width 182 height 10
copy p "Find your serving size based on your recipe RACC Categor"
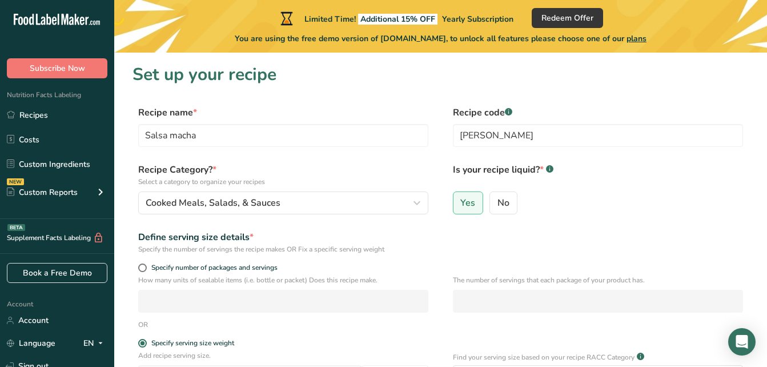
drag, startPoint x: 514, startPoint y: 294, endPoint x: 579, endPoint y: -42, distance: 342.2
click at [579, 0] on html ".a-20{fill:#fff;} Subscribe Now Nutrition Facts Labeling Recipes Costs Custom I…" at bounding box center [383, 339] width 767 height 678
drag, startPoint x: 579, startPoint y: -42, endPoint x: 643, endPoint y: 186, distance: 236.9
click at [643, 186] on label "Is your recipe liquid? * .a-a{fill:#347362;}.b-a{fill:#fff;}" at bounding box center [598, 175] width 290 height 24
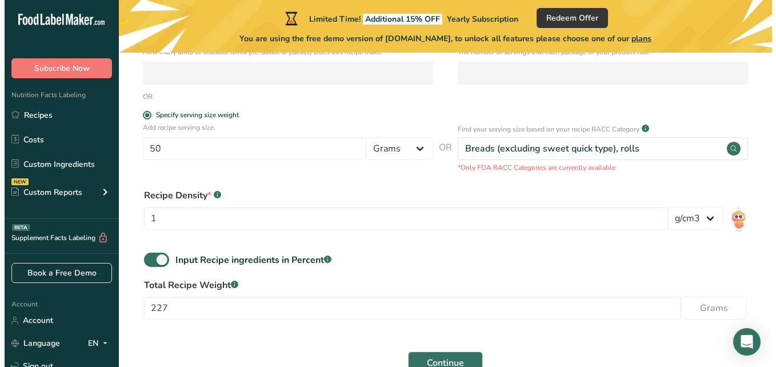
scroll to position [231, 0]
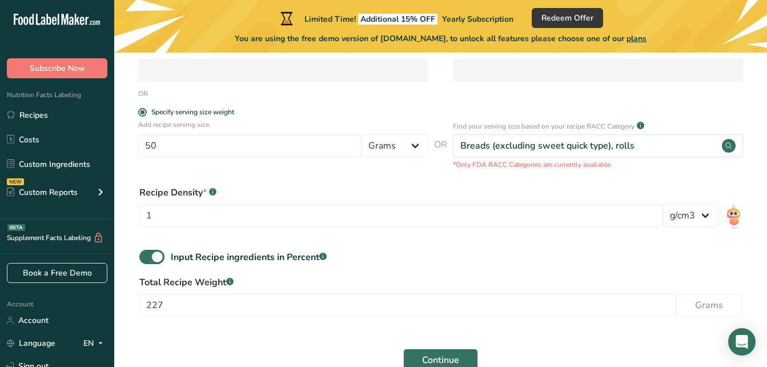
drag, startPoint x: 636, startPoint y: 125, endPoint x: 452, endPoint y: 126, distance: 184.5
click at [452, 126] on div "Add recipe serving size. 50 Grams kg mg mcg lb oz l mL fl oz tbsp tsp cup qt ga…" at bounding box center [441, 144] width 616 height 50
copy p "Find your serving size based on your recipe RACC Category"
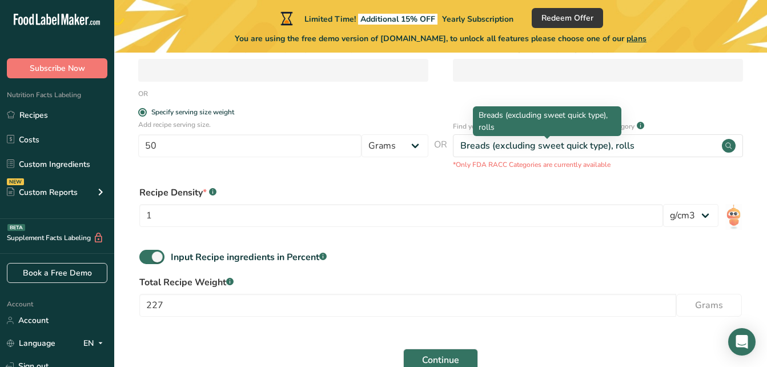
click at [534, 135] on div "Breads (excluding sweet quick type), rolls" at bounding box center [547, 121] width 149 height 30
click at [481, 141] on div "Breads (excluding sweet quick type), rolls" at bounding box center [547, 146] width 174 height 14
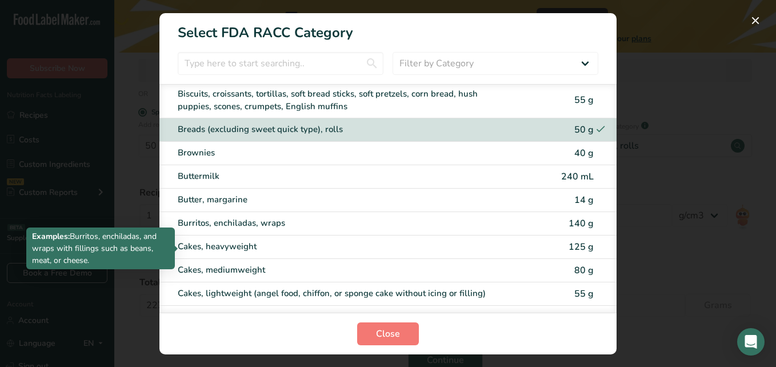
scroll to position [0, 0]
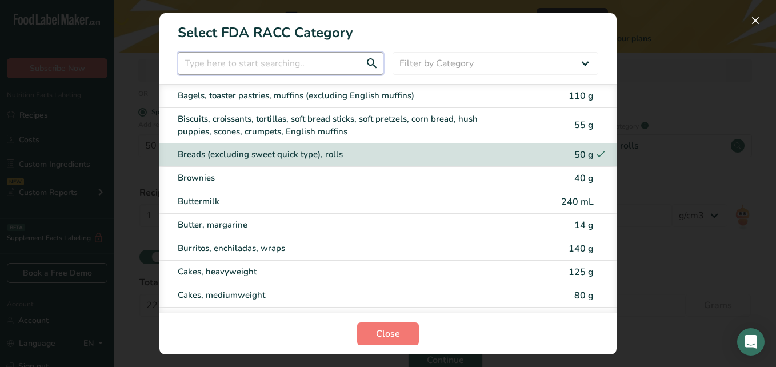
click at [270, 62] on input "RACC Category Selection Modal" at bounding box center [281, 63] width 206 height 23
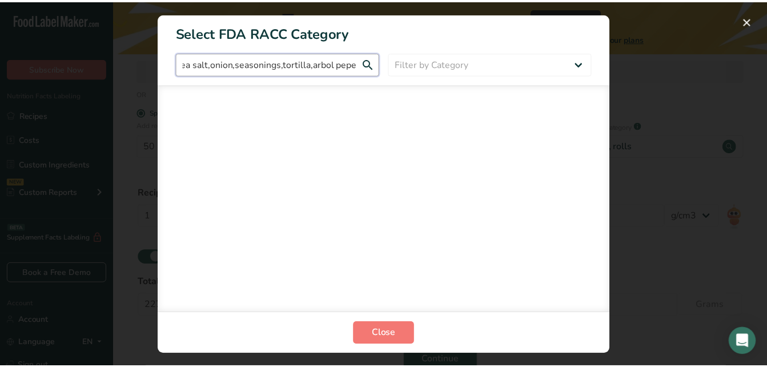
scroll to position [0, 68]
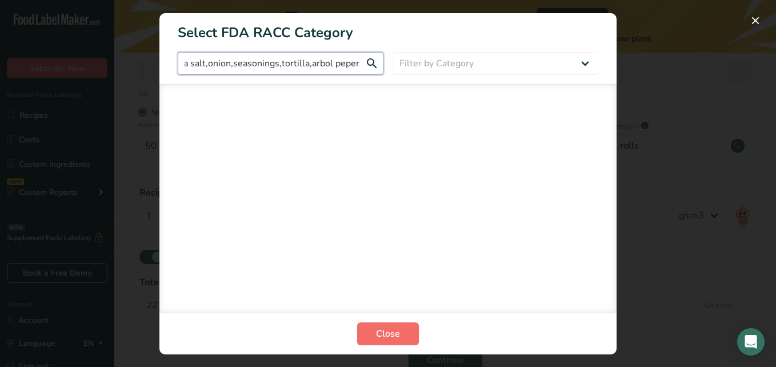
type input "corn oil,garlic,sea salt,onion,seasonings,tortilla,arbol pepers"
click at [385, 331] on span "Close" at bounding box center [388, 334] width 24 height 14
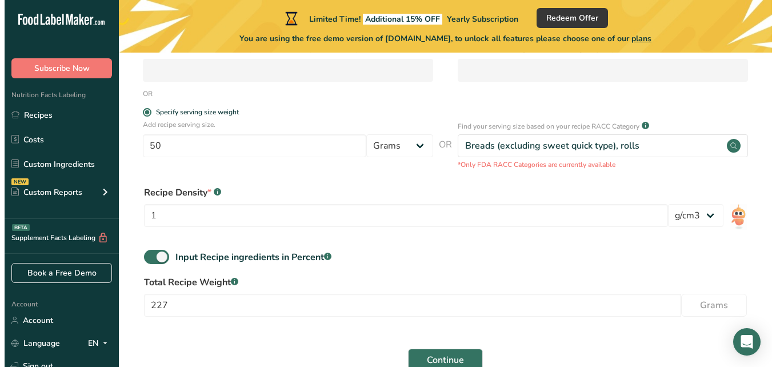
scroll to position [0, 0]
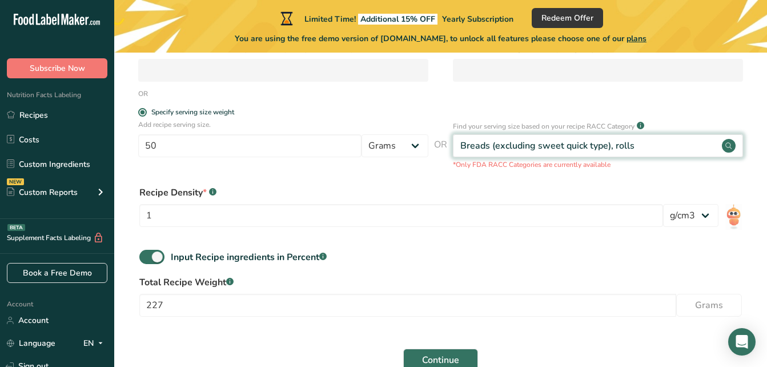
click at [635, 142] on div "Breads (excluding sweet quick type), rolls" at bounding box center [598, 145] width 290 height 23
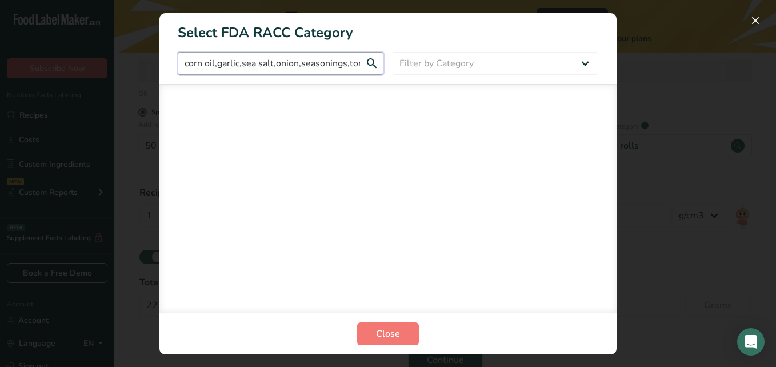
click at [356, 63] on input "corn oil,garlic,sea salt,onion,seasonings,tortilla,arbol pepers" at bounding box center [281, 63] width 206 height 23
click at [478, 59] on select "Filter by Category All Bakery products [GEOGRAPHIC_DATA] Cereals and other grai…" at bounding box center [495, 63] width 206 height 23
select select "22"
click at [392, 52] on select "Filter by Category All Bakery products [GEOGRAPHIC_DATA] Cereals and other grai…" at bounding box center [495, 63] width 206 height 23
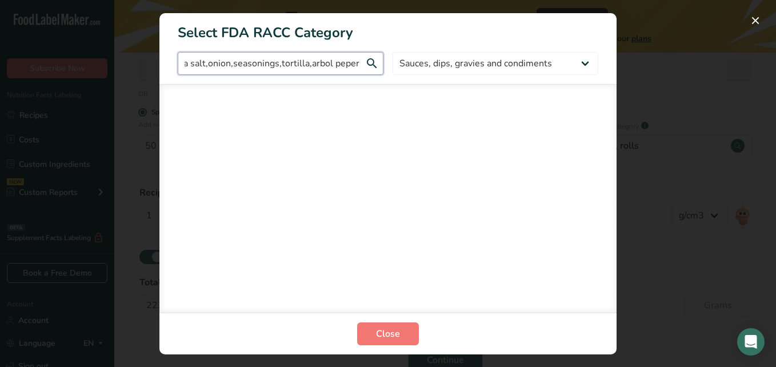
drag, startPoint x: 185, startPoint y: 61, endPoint x: 441, endPoint y: 47, distance: 256.3
click at [441, 47] on section "Select FDA RACC Category corn oil,garlic,sea salt,onion,seasonings,tortilla,arb…" at bounding box center [387, 183] width 457 height 341
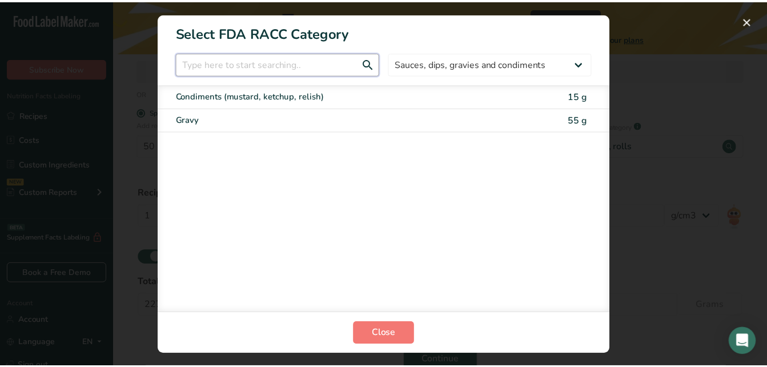
scroll to position [0, 0]
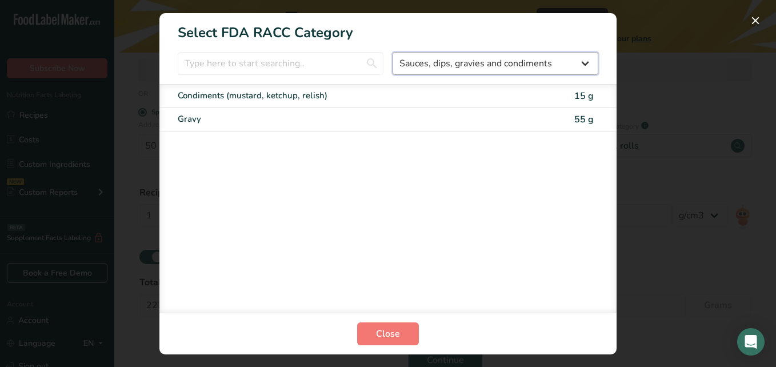
click at [438, 54] on select "All Bakery products [GEOGRAPHIC_DATA] Cereals and other grain products Dairy pr…" at bounding box center [495, 63] width 206 height 23
click at [392, 52] on select "All Bakery products [GEOGRAPHIC_DATA] Cereals and other grain products Dairy pr…" at bounding box center [495, 63] width 206 height 23
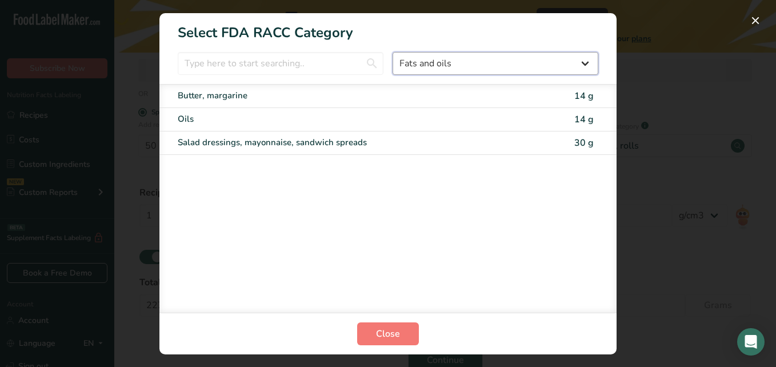
click at [416, 59] on select "All Bakery products [GEOGRAPHIC_DATA] Cereals and other grain products Dairy pr…" at bounding box center [495, 63] width 206 height 23
select select "19"
click at [392, 52] on select "All Bakery products [GEOGRAPHIC_DATA] Cereals and other grain products Dairy pr…" at bounding box center [495, 63] width 206 height 23
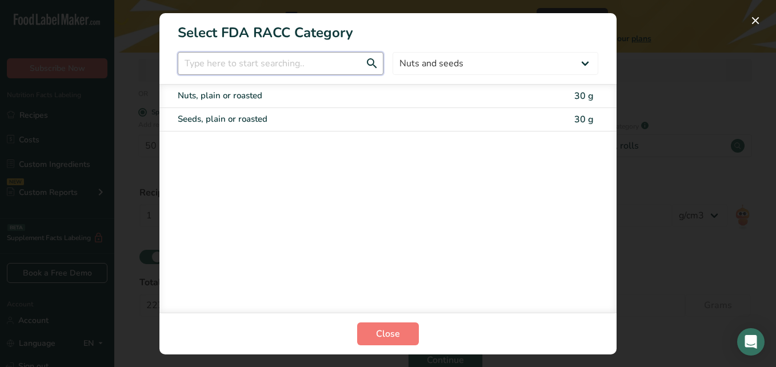
click at [269, 71] on input "RACC Category Selection Modal" at bounding box center [281, 63] width 206 height 23
type input "s"
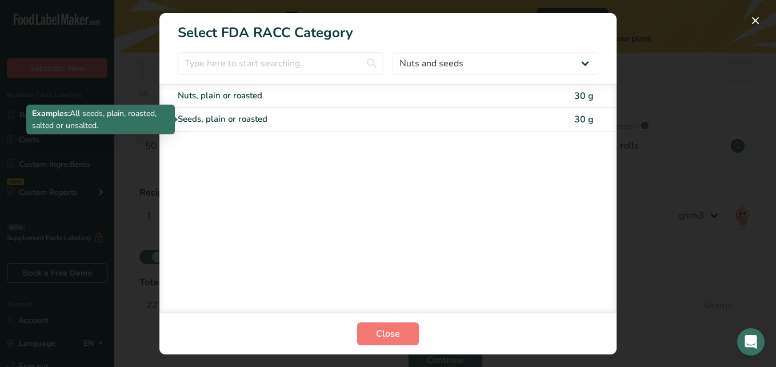
click at [307, 117] on div "Seeds, plain or roasted" at bounding box center [340, 119] width 325 height 13
type input "30"
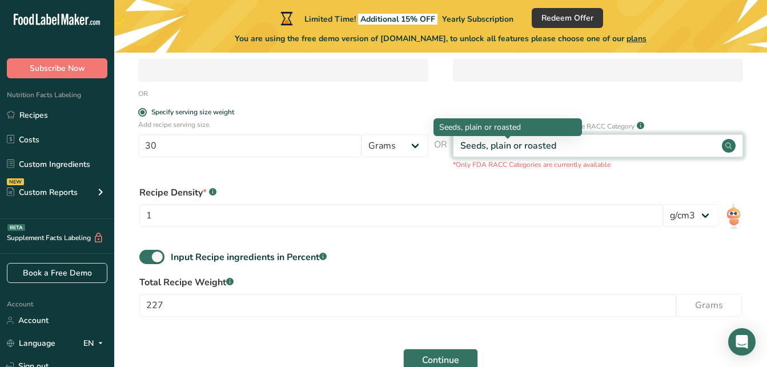
click at [530, 146] on div "Seeds, plain or roasted" at bounding box center [508, 146] width 96 height 14
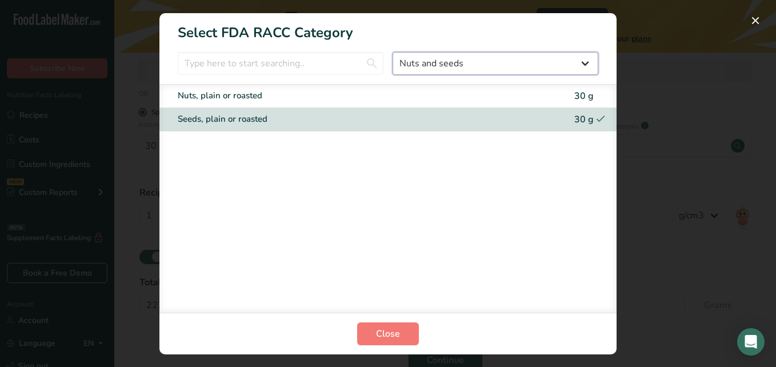
click at [463, 63] on select "All Bakery products [GEOGRAPHIC_DATA] Cereals and other grain products Dairy pr…" at bounding box center [495, 63] width 206 height 23
select select "12"
click at [392, 52] on select "All Bakery products [GEOGRAPHIC_DATA] Cereals and other grain products Dairy pr…" at bounding box center [495, 63] width 206 height 23
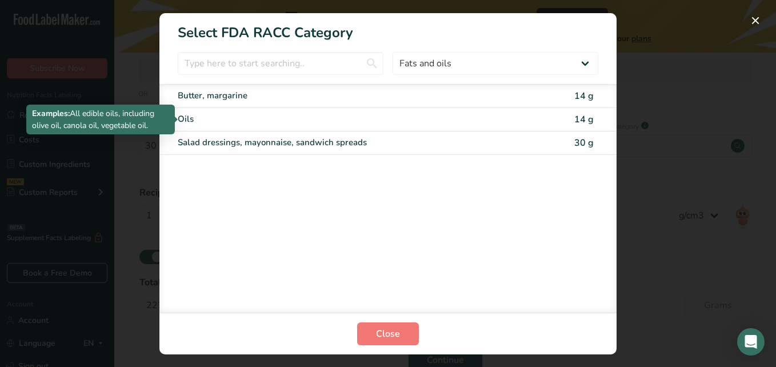
click at [351, 114] on div "Oils" at bounding box center [340, 119] width 325 height 13
type input "14"
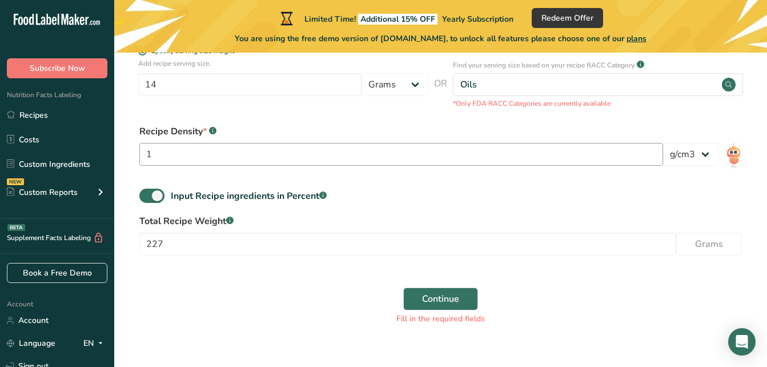
scroll to position [308, 0]
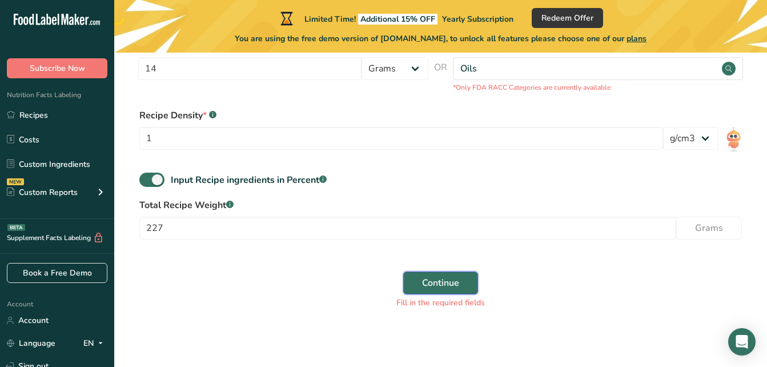
click at [439, 283] on span "Continue" at bounding box center [440, 283] width 37 height 14
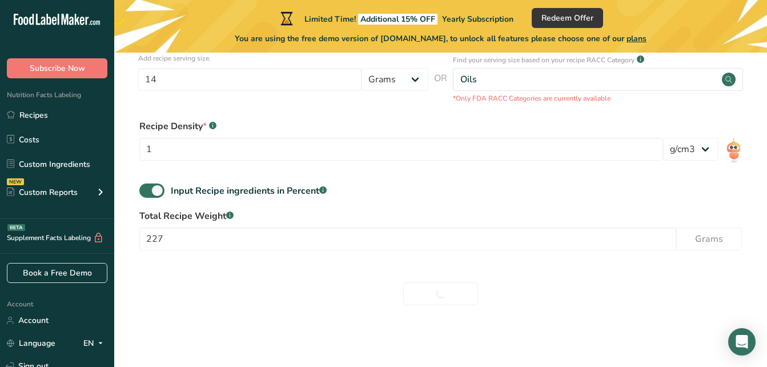
scroll to position [297, 0]
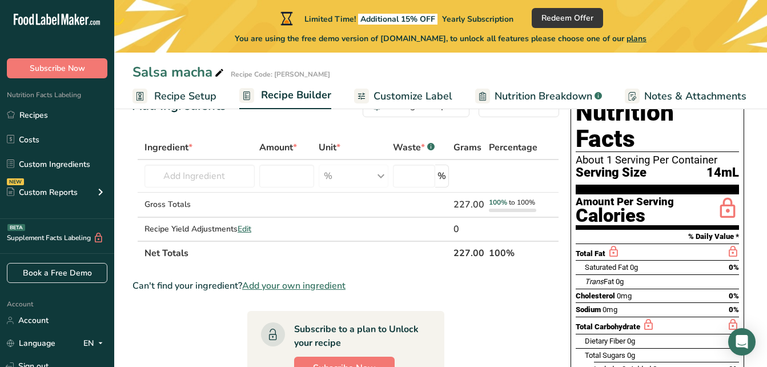
scroll to position [38, 0]
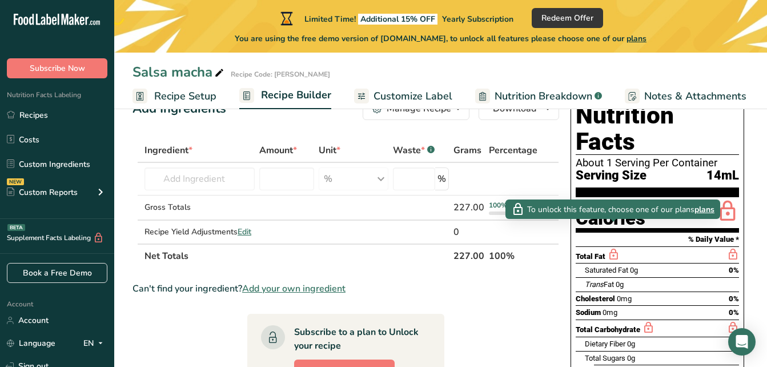
click at [615, 247] on icon at bounding box center [613, 254] width 13 height 14
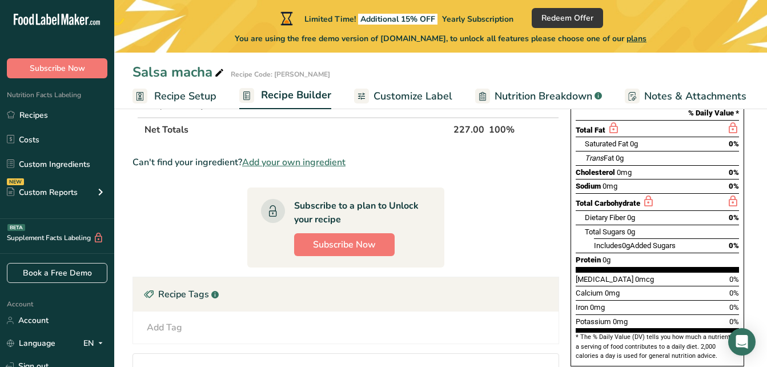
scroll to position [163, 0]
